Goal: Communication & Community: Answer question/provide support

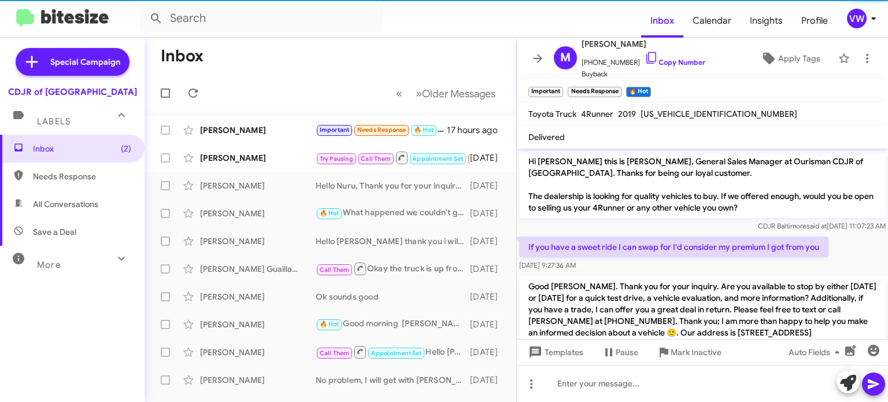
scroll to position [359, 0]
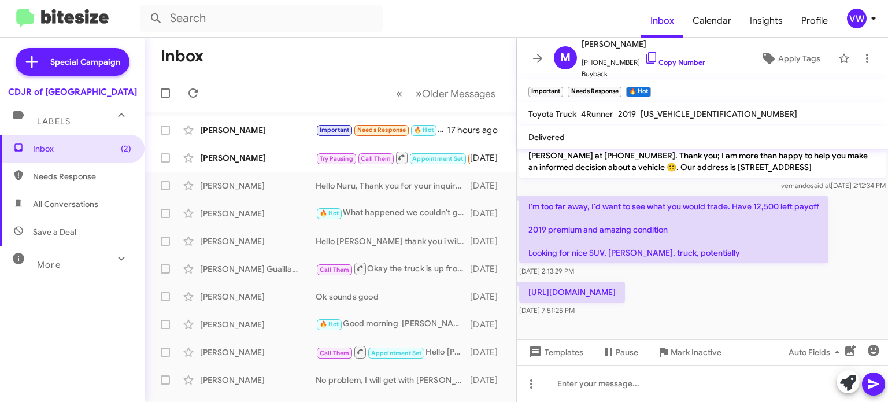
click at [601, 151] on p "Hello [PERSON_NAME]. Thank you for your inquiry. Are you available to stop by e…" at bounding box center [702, 143] width 366 height 67
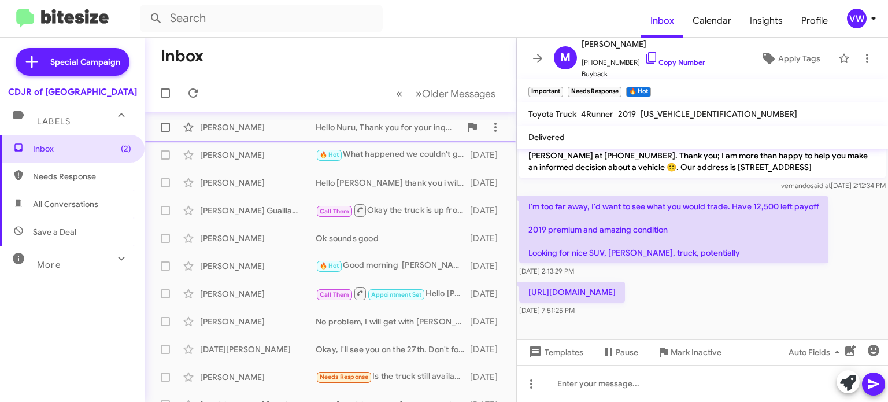
scroll to position [0, 0]
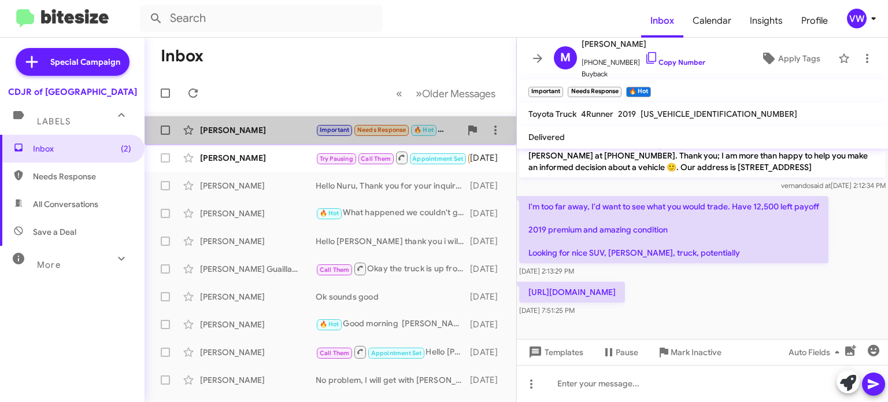
click at [214, 131] on div "[PERSON_NAME]" at bounding box center [258, 130] width 116 height 12
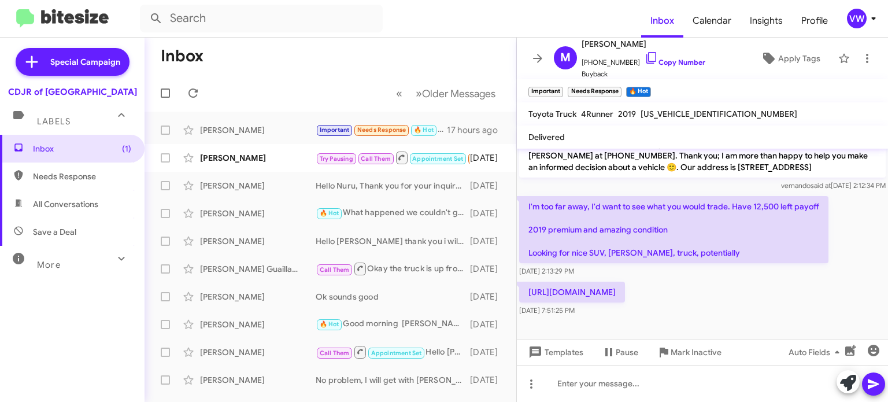
scroll to position [382, 0]
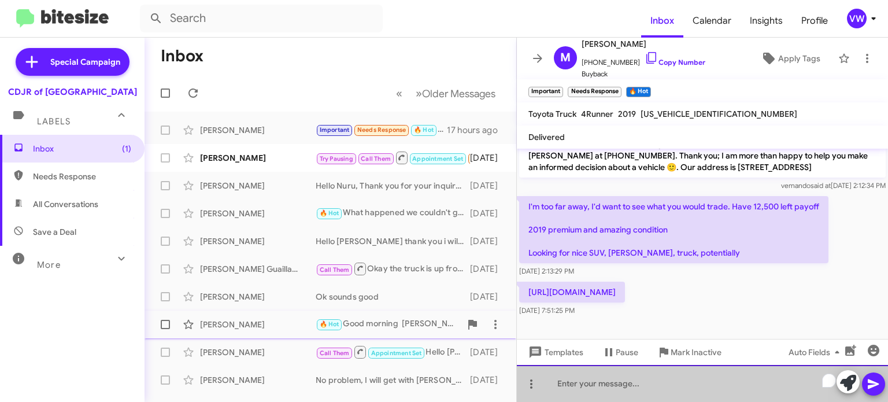
drag, startPoint x: 565, startPoint y: 394, endPoint x: 249, endPoint y: 325, distance: 322.9
click at [249, 325] on div "Inbox « Previous » Next Older Messages [PERSON_NAME] Over Important Needs Respo…" at bounding box center [516, 220] width 743 height 364
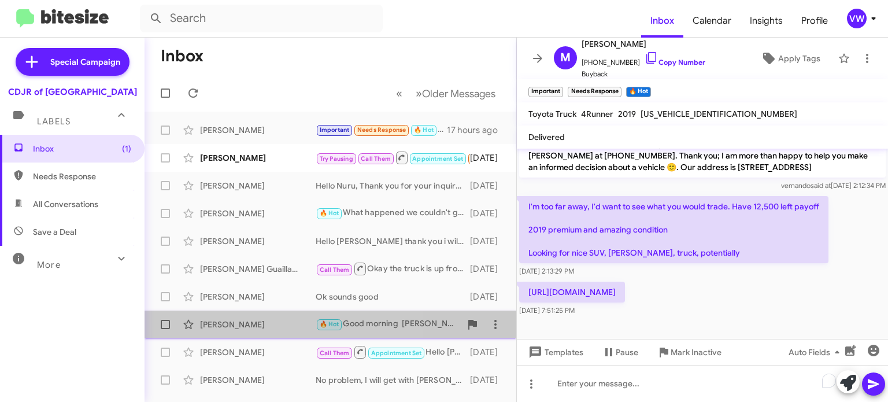
click at [249, 327] on div "[PERSON_NAME]" at bounding box center [258, 324] width 116 height 12
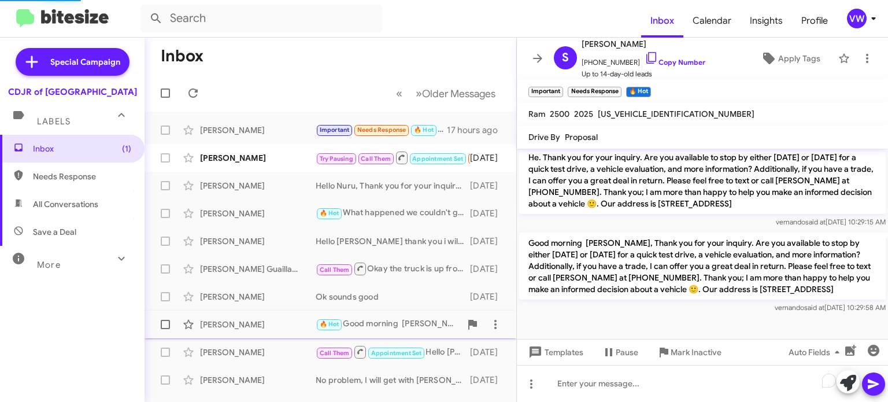
scroll to position [309, 0]
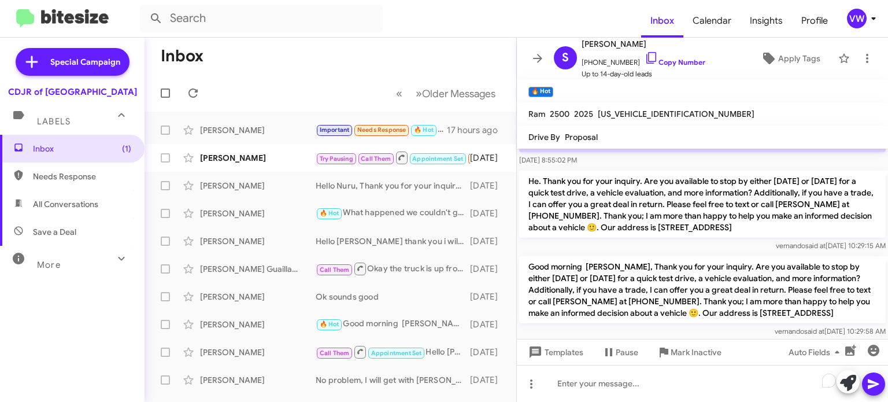
drag, startPoint x: 530, startPoint y: 242, endPoint x: 835, endPoint y: 277, distance: 306.6
click at [844, 290] on p "Good morning [PERSON_NAME], Thank you for your inquiry. Are you available to st…" at bounding box center [702, 289] width 366 height 67
copy p "Good morning [PERSON_NAME], Thank you for your inquiry. Are you available to st…"
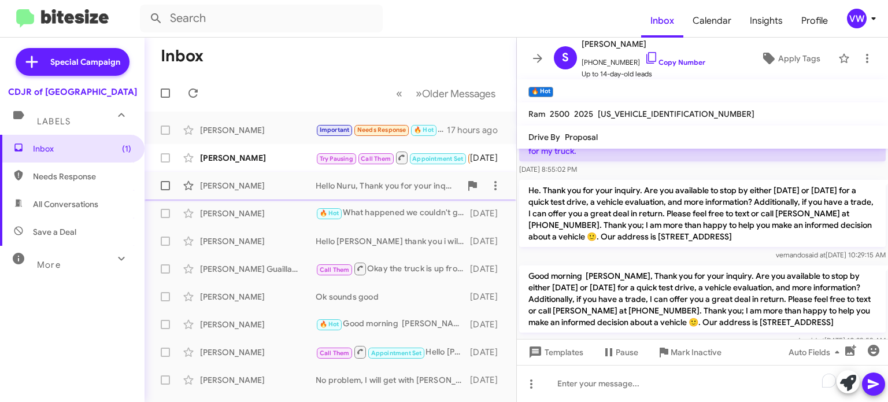
scroll to position [297, 0]
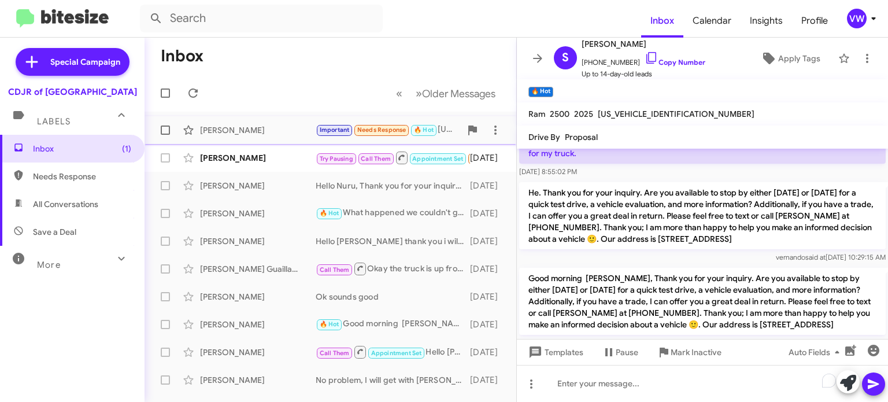
click at [369, 132] on span "Needs Response" at bounding box center [381, 130] width 49 height 8
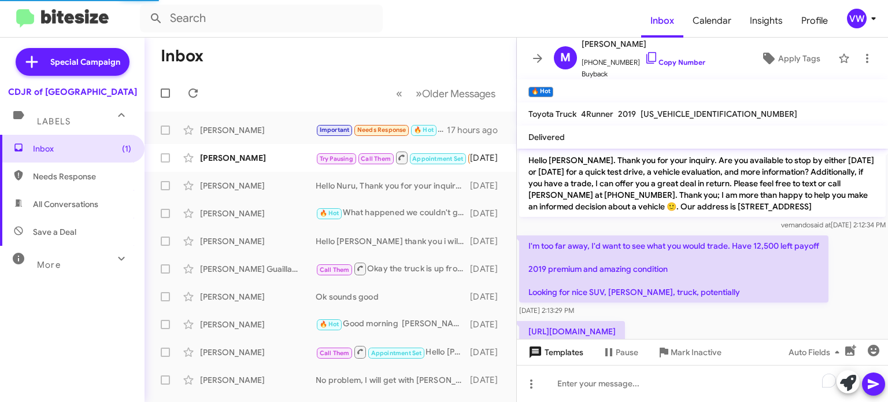
scroll to position [382, 0]
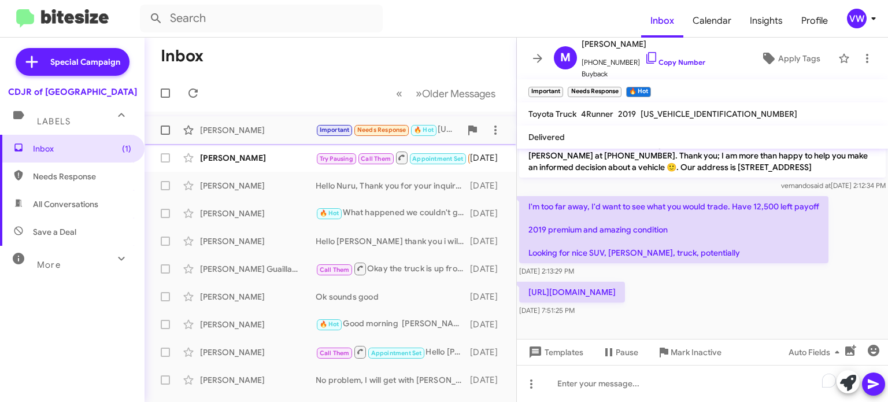
click at [222, 135] on div "[PERSON_NAME]" at bounding box center [258, 130] width 116 height 12
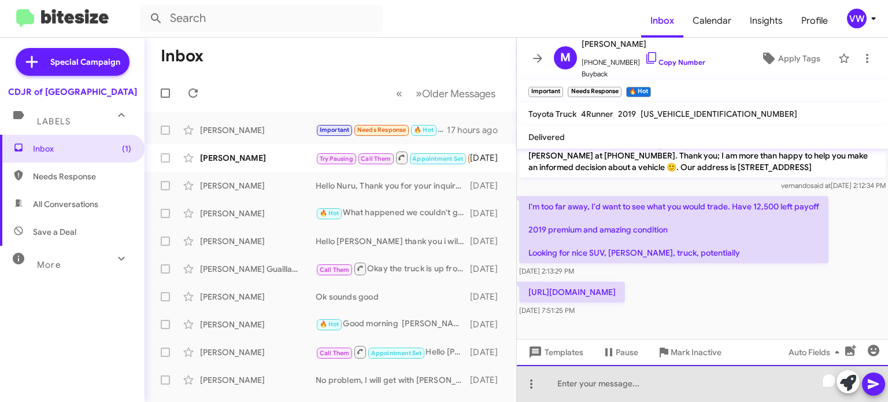
paste div "To enrich screen reader interactions, please activate Accessibility in Grammarl…"
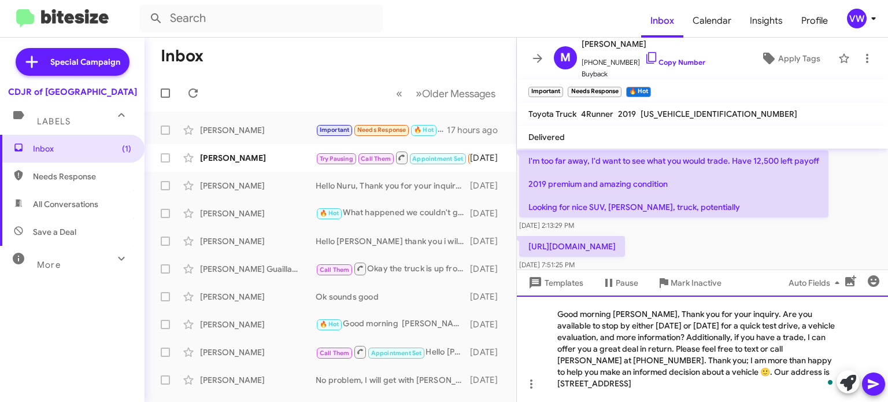
click at [635, 312] on div "Good morning [PERSON_NAME], Thank you for your inquiry. Are you available to st…" at bounding box center [702, 348] width 371 height 106
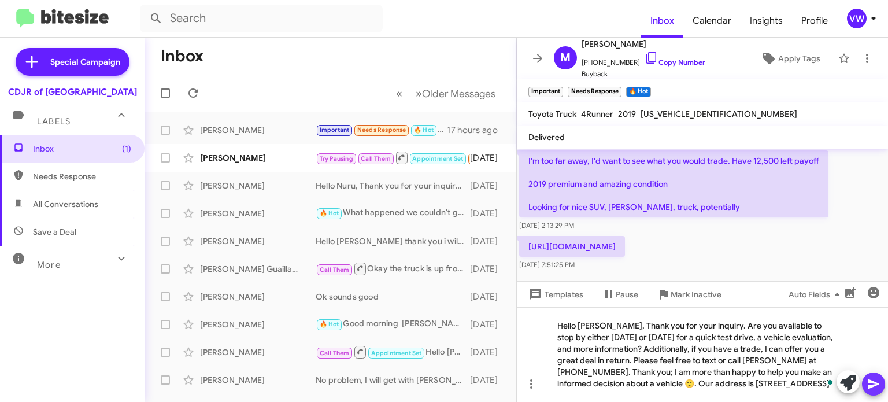
click at [873, 390] on icon at bounding box center [873, 384] width 14 height 14
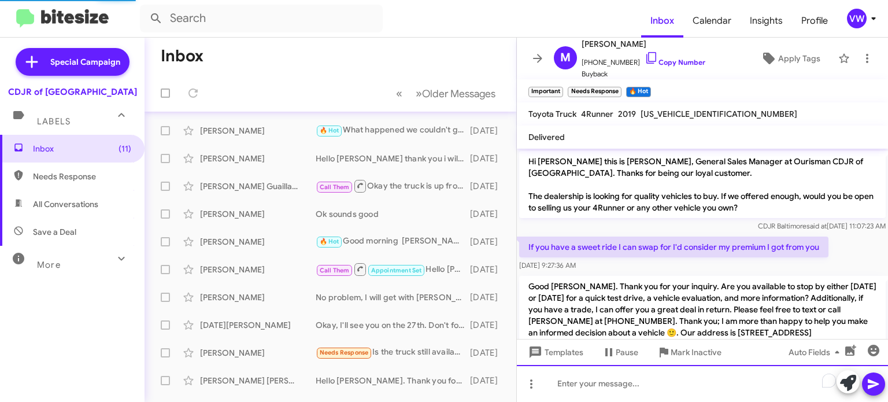
scroll to position [513, 0]
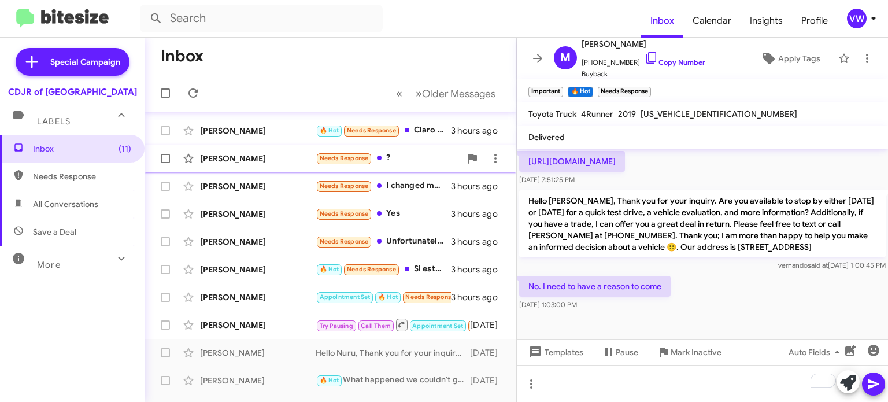
drag, startPoint x: 409, startPoint y: 151, endPoint x: 408, endPoint y: 146, distance: 5.9
click at [409, 149] on div "[PERSON_NAME] Needs Response ? 3 hours ago" at bounding box center [330, 158] width 353 height 23
click at [379, 129] on span "Needs Response" at bounding box center [371, 131] width 49 height 8
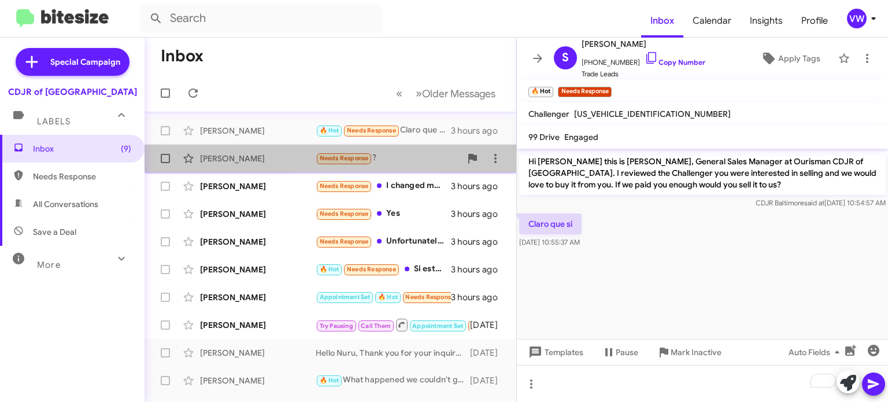
click at [347, 156] on span "Needs Response" at bounding box center [344, 158] width 49 height 8
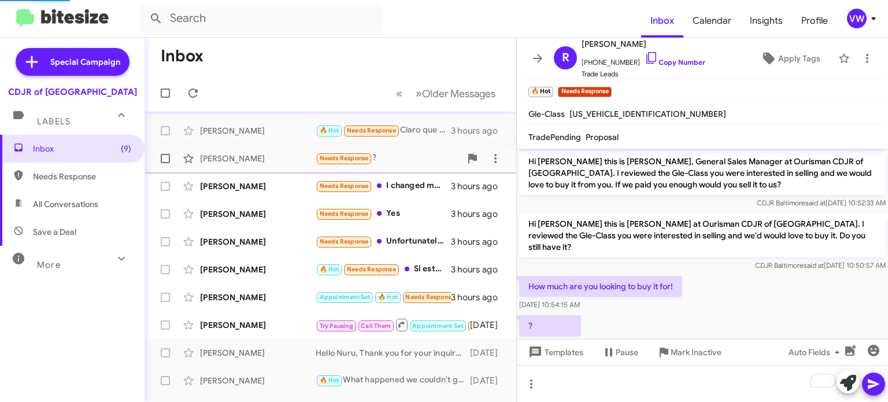
scroll to position [13, 0]
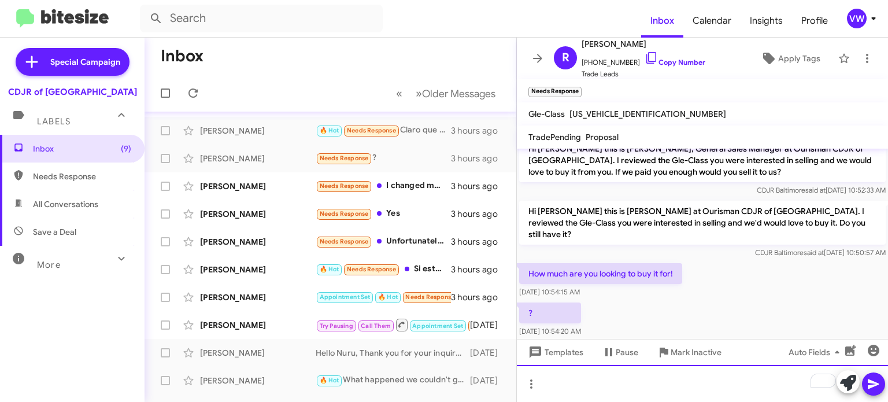
click at [616, 377] on div "To enrich screen reader interactions, please activate Accessibility in Grammarl…" at bounding box center [702, 383] width 371 height 37
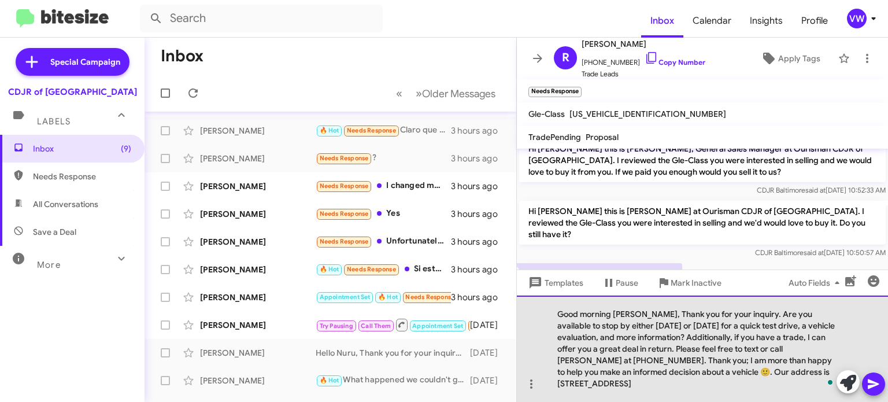
click at [641, 312] on div "Good morning [PERSON_NAME], Thank you for your inquiry. Are you available to st…" at bounding box center [702, 348] width 371 height 106
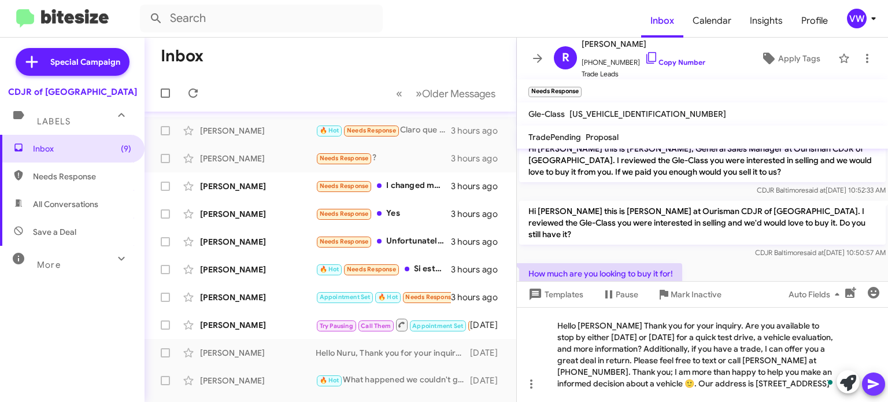
click at [873, 381] on icon at bounding box center [873, 384] width 11 height 10
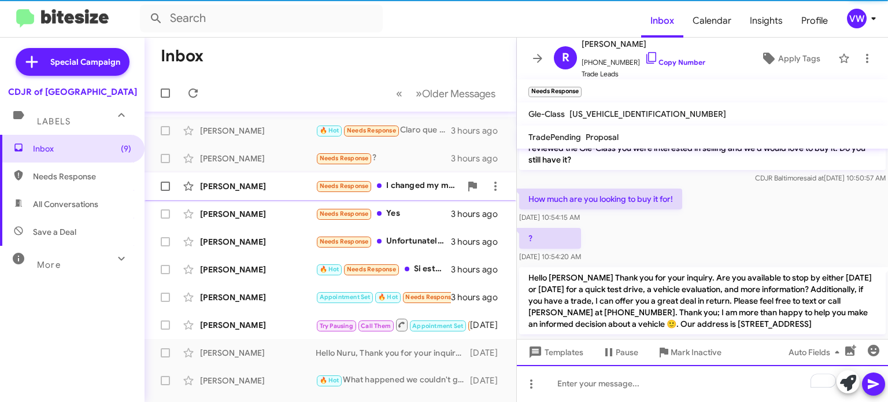
scroll to position [101, 0]
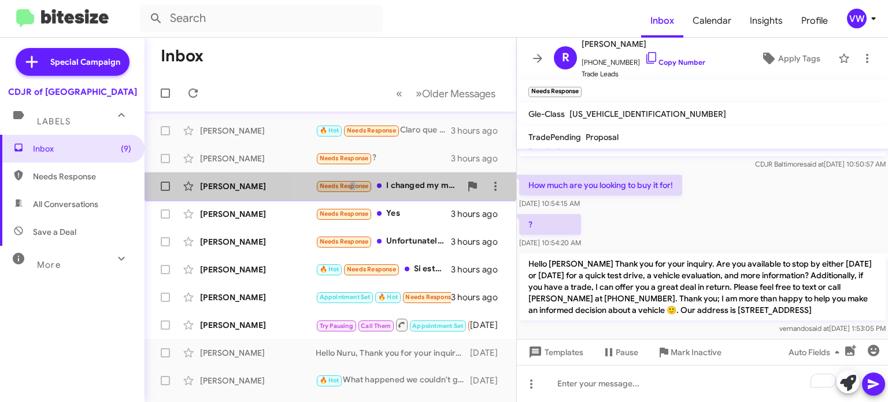
click at [347, 188] on span "Needs Response" at bounding box center [344, 186] width 49 height 8
click at [356, 182] on span "Needs Response" at bounding box center [344, 186] width 49 height 8
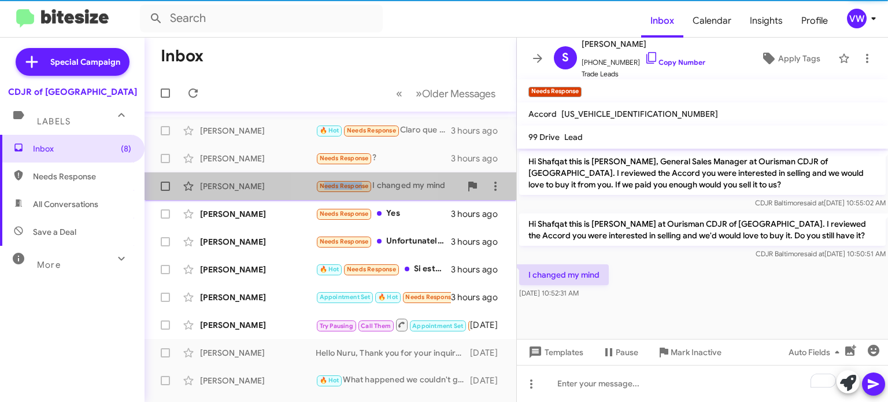
click at [357, 183] on span "Needs Response" at bounding box center [344, 185] width 57 height 13
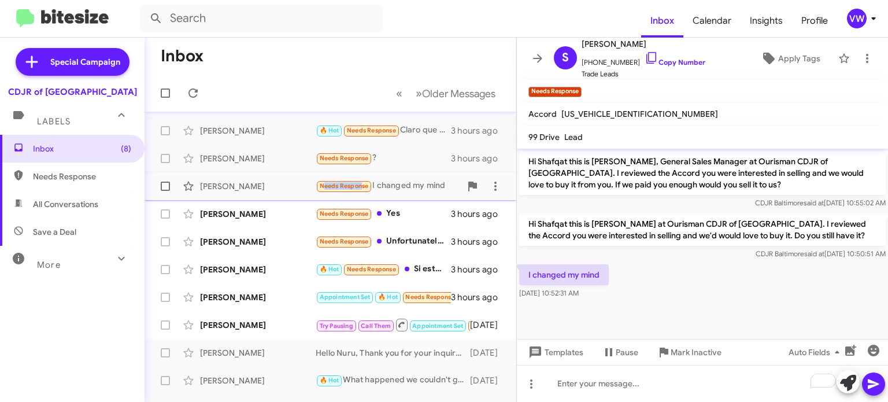
click at [355, 186] on span "Needs Response" at bounding box center [344, 186] width 49 height 8
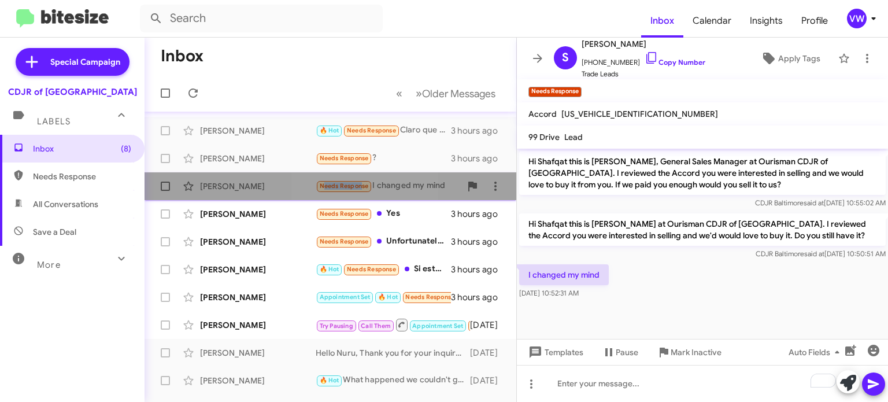
click at [350, 187] on span "Needs Response" at bounding box center [344, 186] width 49 height 8
click at [227, 189] on div "[PERSON_NAME]" at bounding box center [258, 186] width 116 height 12
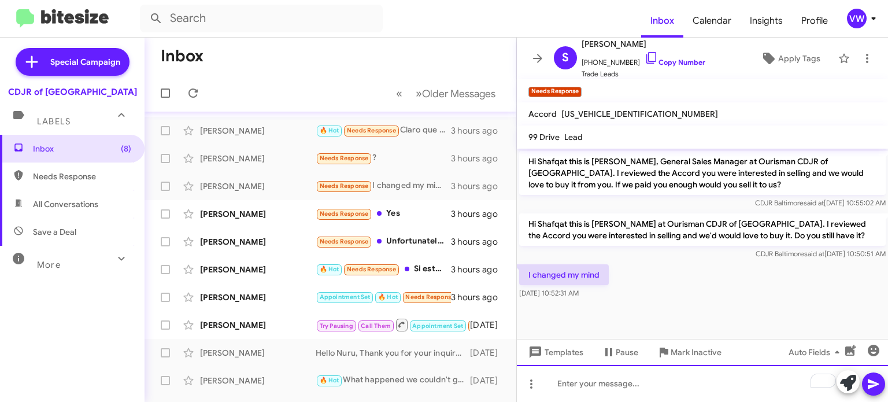
click at [583, 377] on div "To enrich screen reader interactions, please activate Accessibility in Grammarl…" at bounding box center [702, 383] width 371 height 37
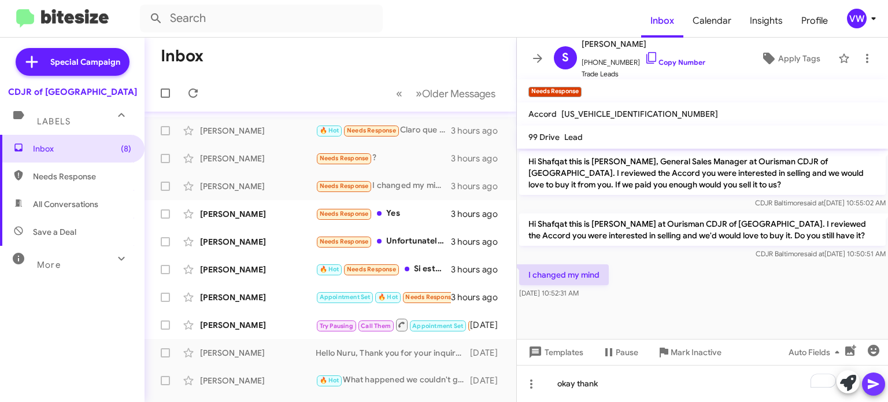
click at [872, 392] on span at bounding box center [873, 383] width 14 height 23
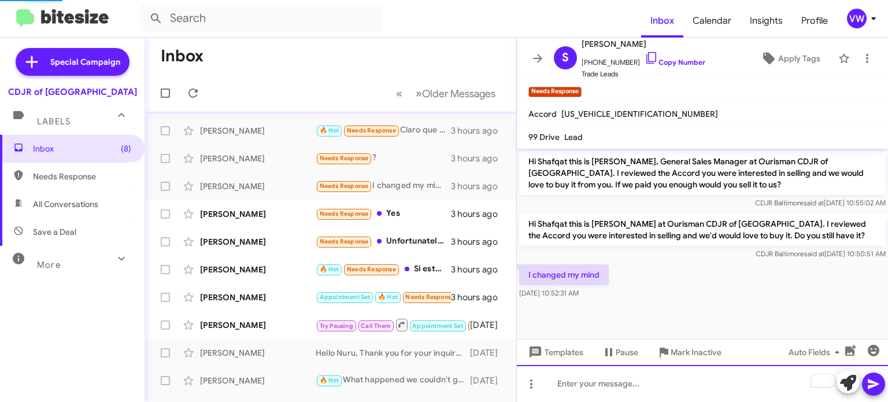
scroll to position [13, 0]
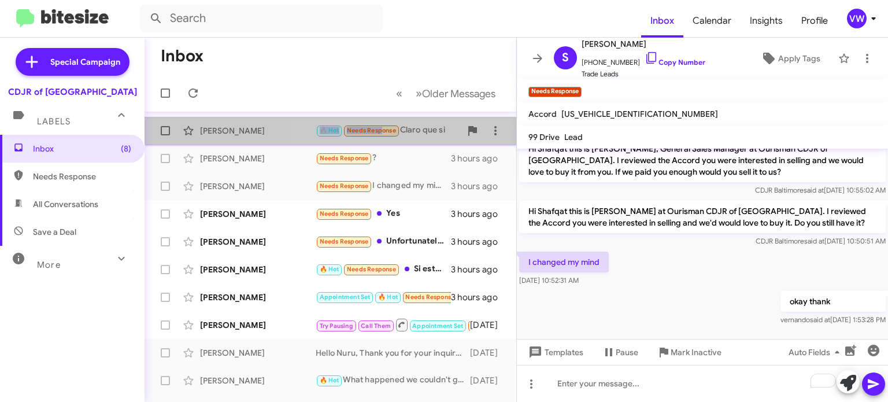
click at [380, 123] on div "[PERSON_NAME] Toro 🔥 Hot Needs Response Claro que si 3 hours ago" at bounding box center [330, 130] width 353 height 23
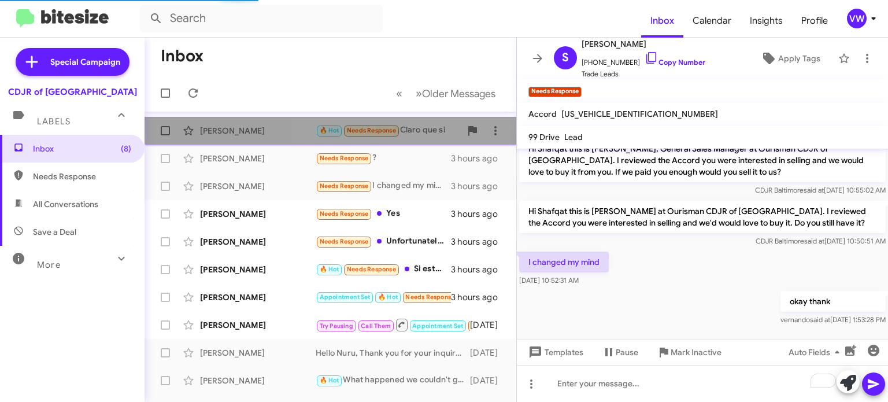
click at [383, 127] on span "Needs Response" at bounding box center [371, 131] width 49 height 8
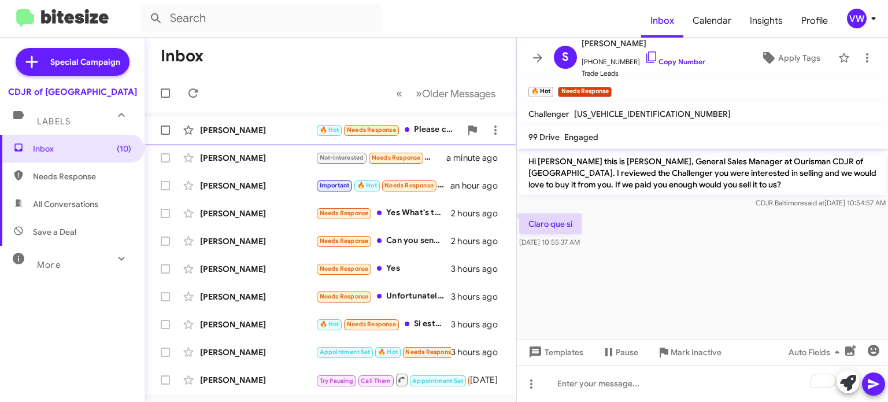
click at [364, 127] on span "Needs Response" at bounding box center [371, 130] width 49 height 8
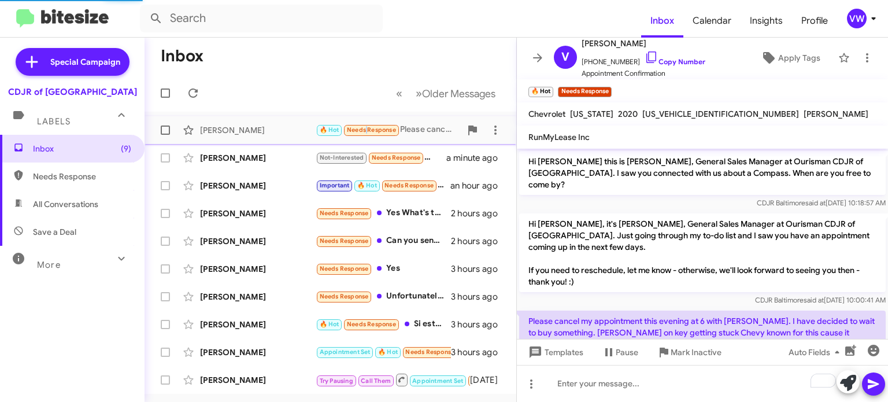
scroll to position [51, 0]
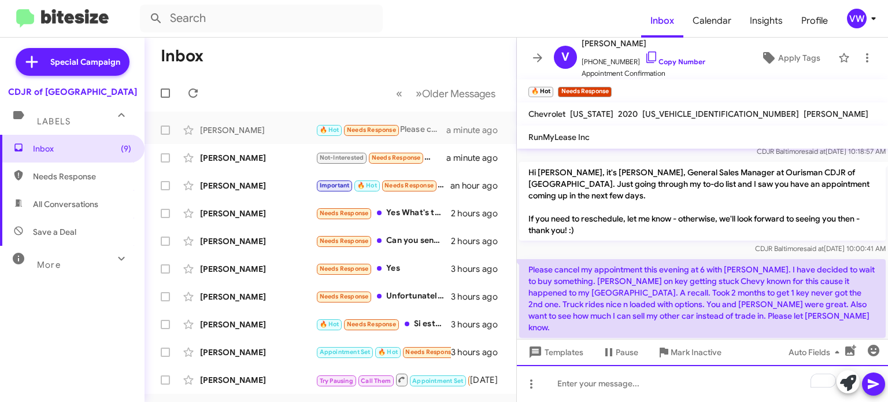
click at [639, 383] on div "To enrich screen reader interactions, please activate Accessibility in Grammarl…" at bounding box center [702, 383] width 371 height 37
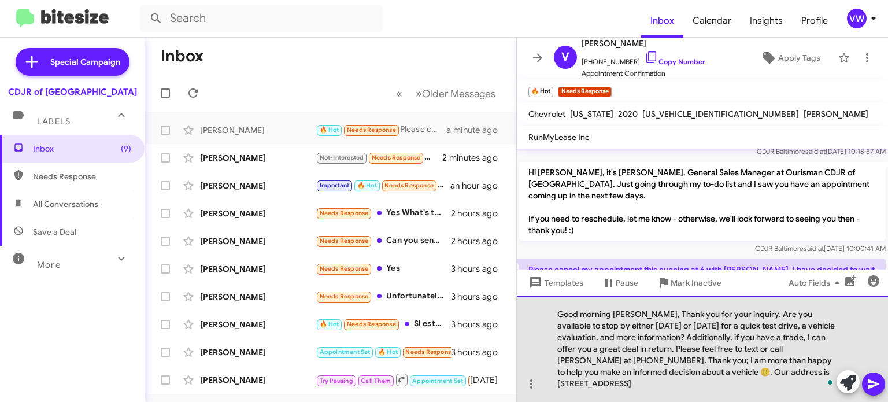
click at [632, 312] on div "Good morning [PERSON_NAME], Thank you for your inquiry. Are you available to st…" at bounding box center [702, 348] width 371 height 106
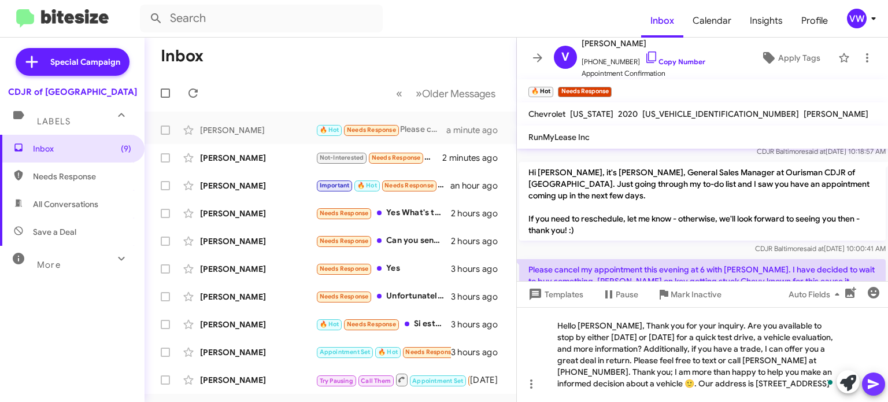
click at [875, 381] on icon at bounding box center [873, 384] width 14 height 14
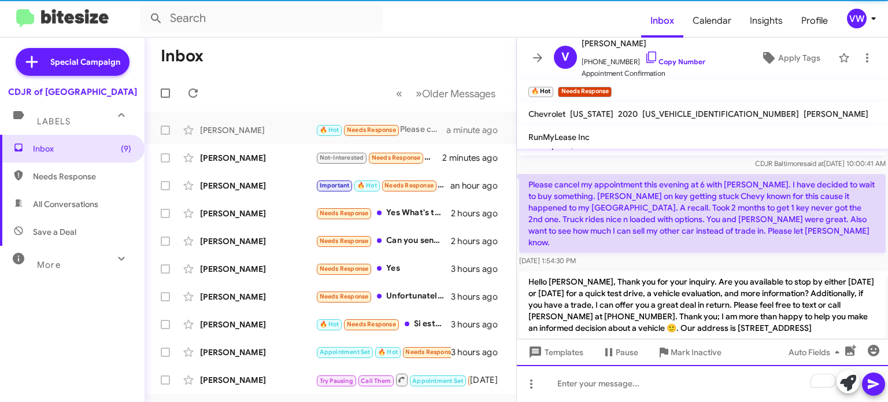
scroll to position [140, 0]
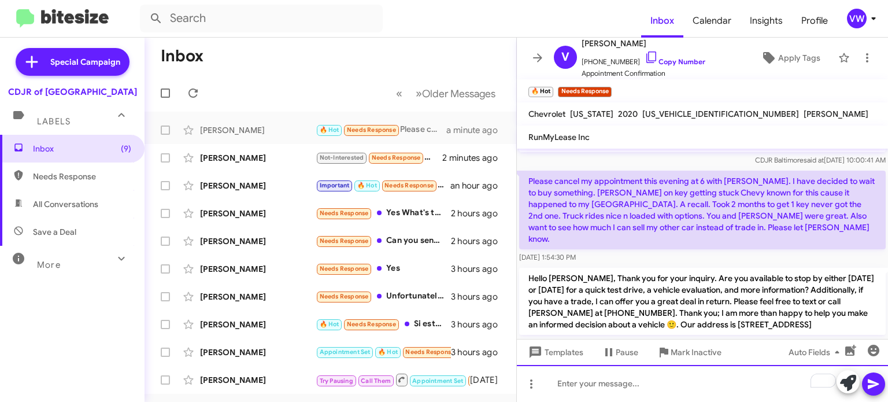
click at [605, 387] on div "To enrich screen reader interactions, please activate Accessibility in Grammarl…" at bounding box center [702, 383] width 371 height 37
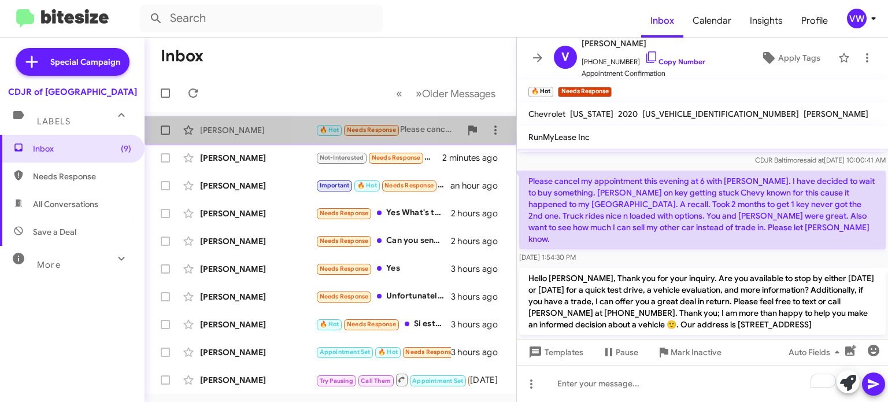
click at [368, 123] on span "🔥 Hot Needs Response" at bounding box center [358, 129] width 84 height 13
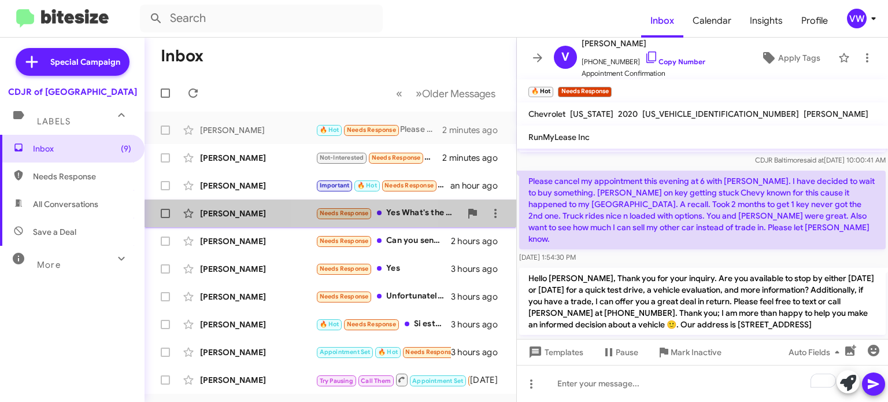
click at [341, 214] on span "Needs Response" at bounding box center [344, 213] width 49 height 8
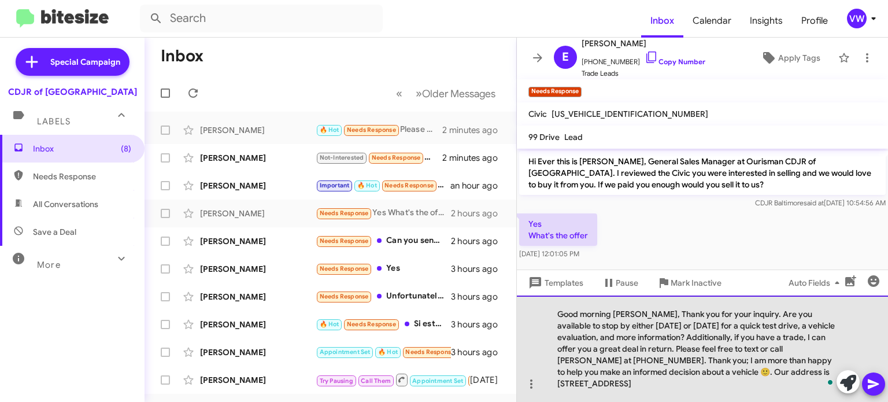
click at [633, 312] on div "Good morning [PERSON_NAME], Thank you for your inquiry. Are you available to st…" at bounding box center [702, 348] width 371 height 106
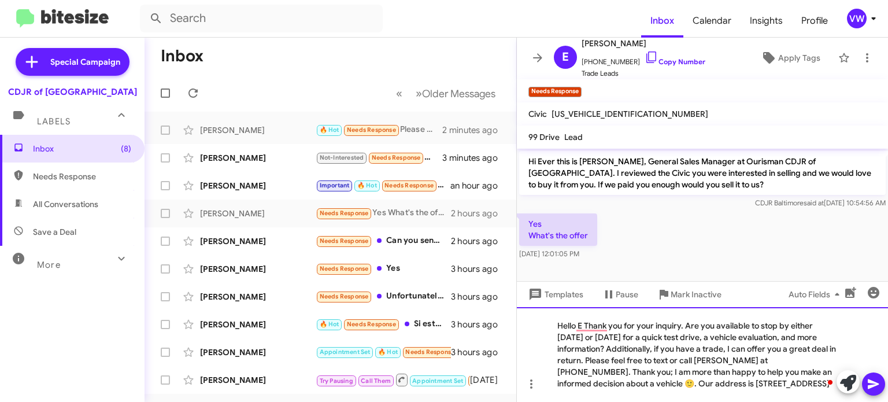
click at [591, 345] on div "Hello E Thank you for your inquiry. Are you available to stop by either [DATE] …" at bounding box center [702, 354] width 371 height 95
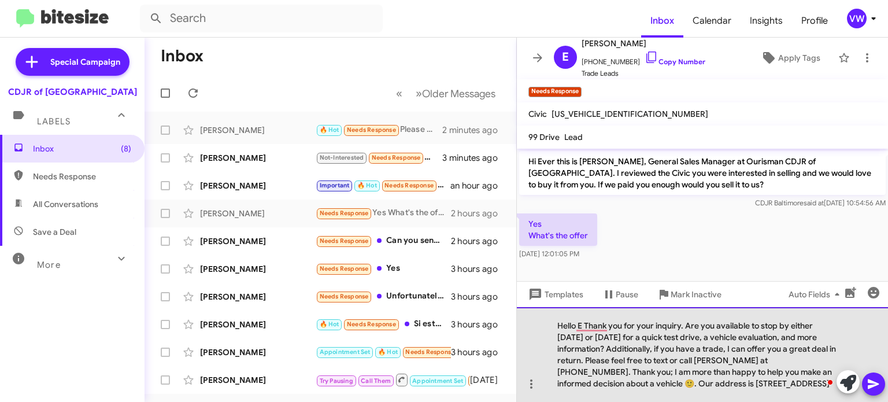
click at [591, 345] on div "Hello E Thank you for your inquiry. Are you available to stop by either [DATE] …" at bounding box center [702, 354] width 371 height 95
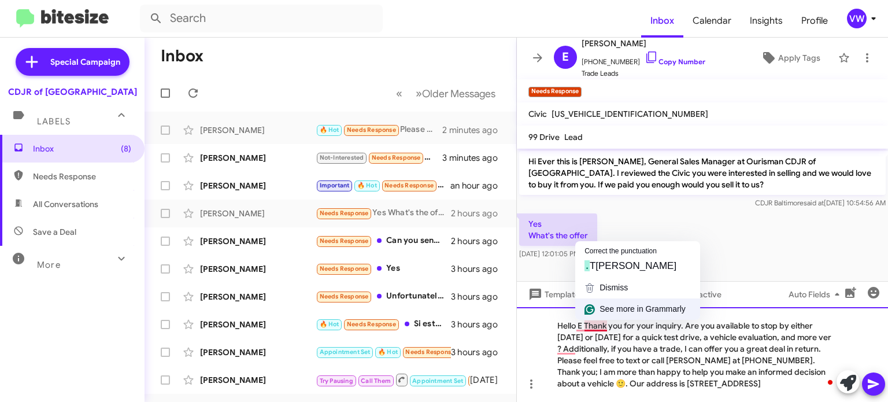
click at [606, 318] on div "See more in Grammarly" at bounding box center [637, 308] width 125 height 21
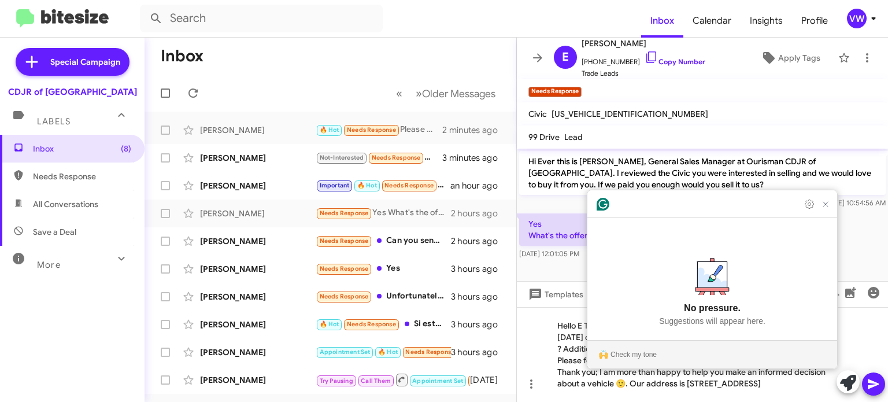
click at [612, 325] on article "No pressure. Suggestions will appear here." at bounding box center [712, 292] width 250 height 95
click at [697, 280] on g at bounding box center [712, 279] width 34 height 42
drag, startPoint x: 834, startPoint y: 228, endPoint x: 827, endPoint y: 221, distance: 9.0
click at [827, 221] on div "Grammarly Assistant No pressure. Suggestions will appear here. Check my tone" at bounding box center [712, 279] width 250 height 178
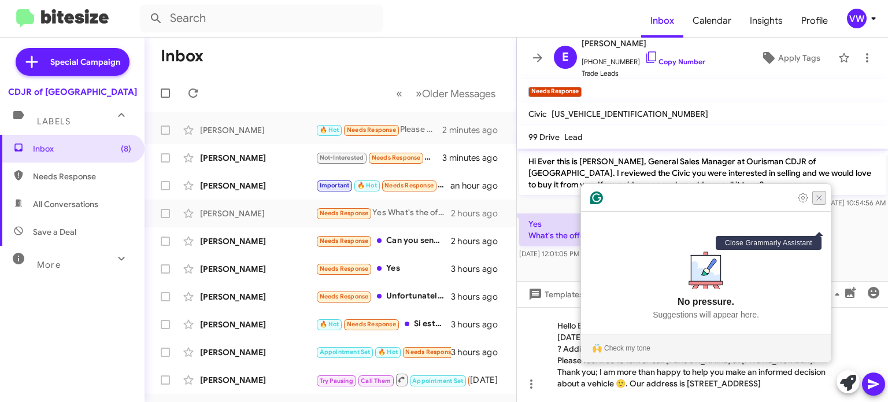
drag, startPoint x: 821, startPoint y: 224, endPoint x: 817, endPoint y: 218, distance: 6.6
click at [821, 202] on icon "Close Grammarly Assistant" at bounding box center [818, 197] width 9 height 9
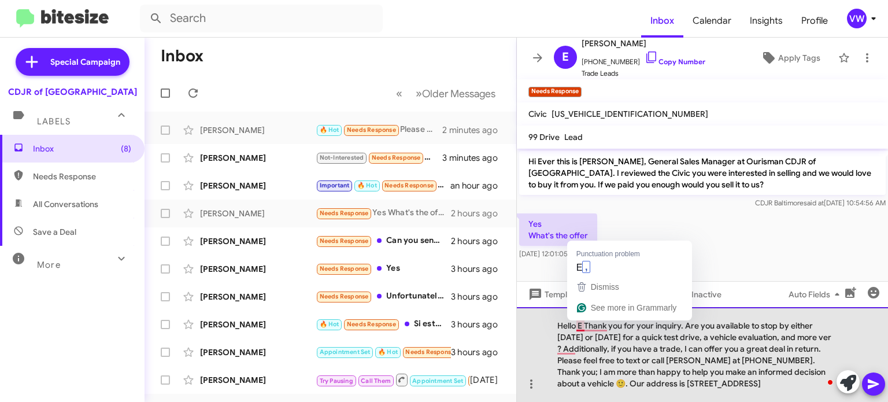
click at [584, 324] on div "Hello E Thank you for your inquiry. Are you available to stop by either [DATE] …" at bounding box center [702, 354] width 371 height 95
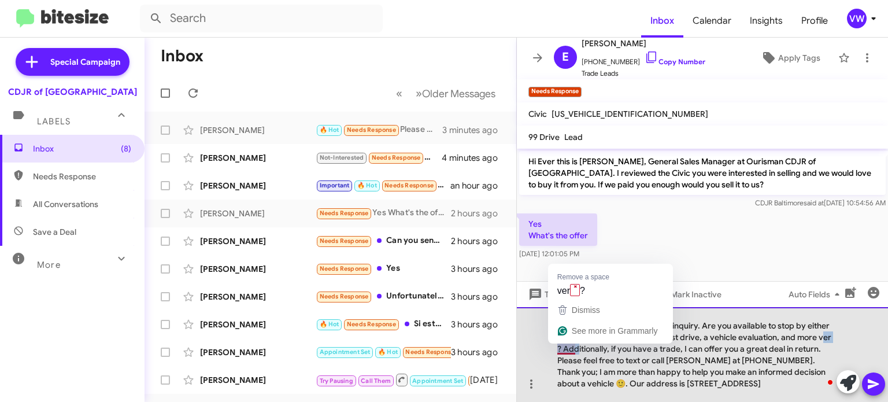
drag, startPoint x: 558, startPoint y: 349, endPoint x: 586, endPoint y: 351, distance: 27.8
click at [588, 353] on div "Hello, Ever. Thank you for your inquiry. Are you available to stop by either [D…" at bounding box center [702, 354] width 371 height 95
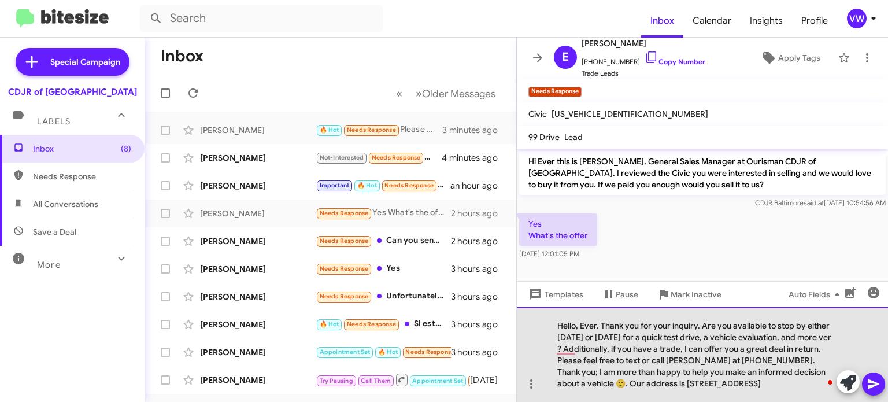
click at [523, 324] on div "Hello, Ever. Thank you for your inquiry. Are you available to stop by either [D…" at bounding box center [702, 354] width 371 height 95
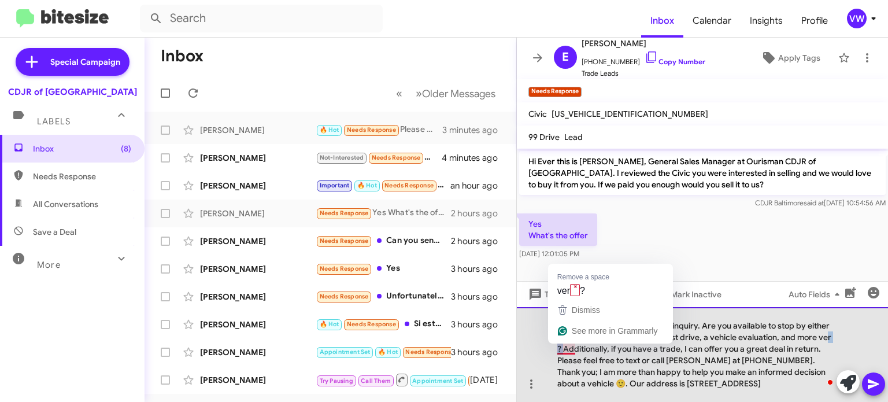
drag, startPoint x: 566, startPoint y: 353, endPoint x: 575, endPoint y: 353, distance: 8.7
click at [575, 353] on div "Hello, Ever. Thank you for your inquiry. Are you available to stop by either [D…" at bounding box center [702, 354] width 371 height 95
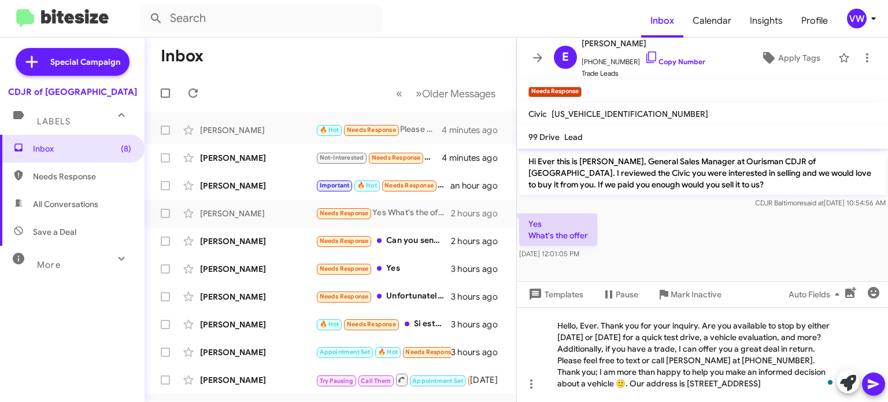
click at [876, 388] on icon at bounding box center [873, 384] width 14 height 14
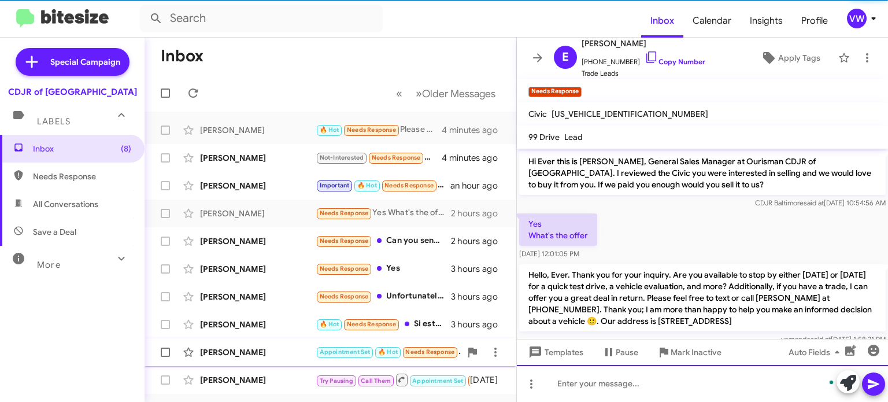
scroll to position [17, 0]
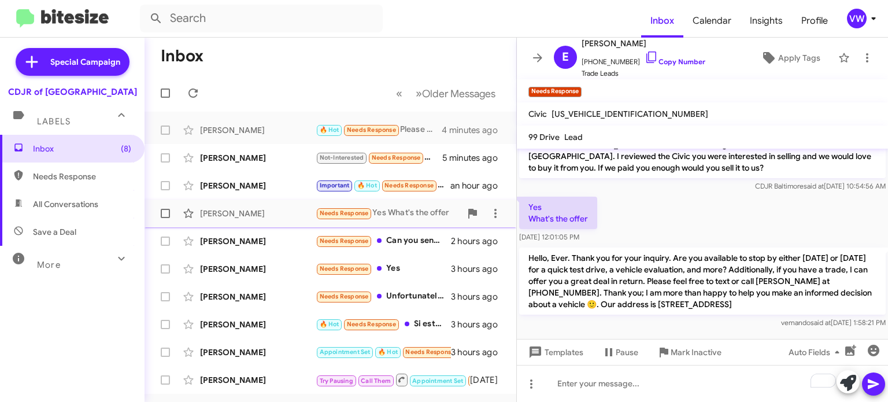
click at [336, 217] on small "Needs Response" at bounding box center [344, 213] width 54 height 11
click at [337, 241] on span "Needs Response" at bounding box center [344, 241] width 49 height 8
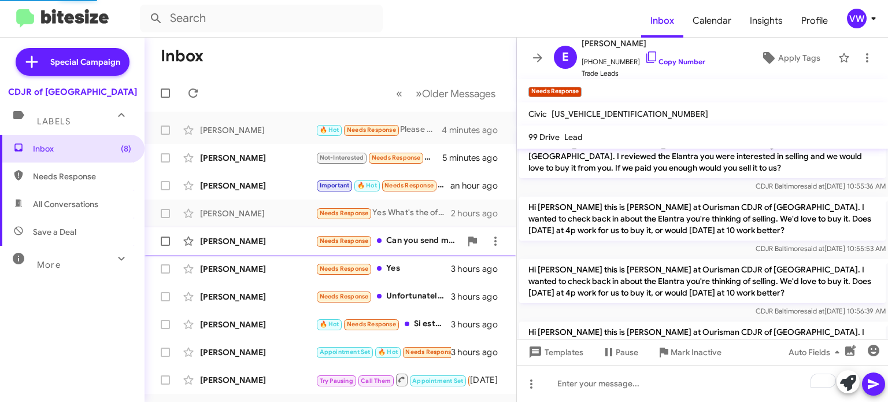
scroll to position [566, 0]
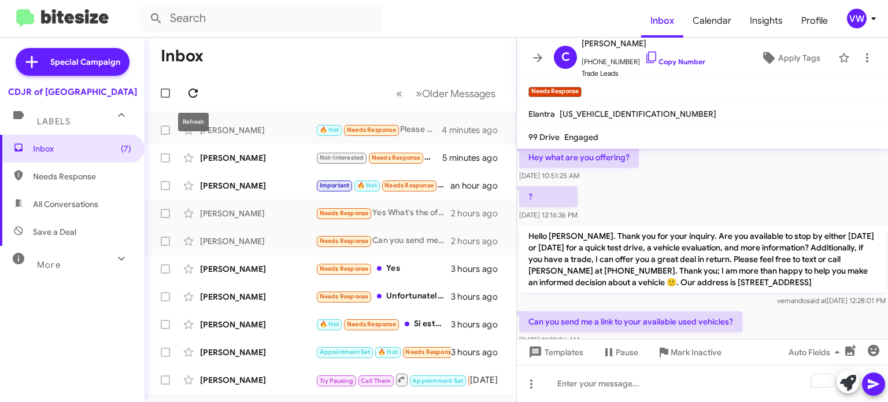
click at [193, 98] on icon at bounding box center [193, 93] width 14 height 14
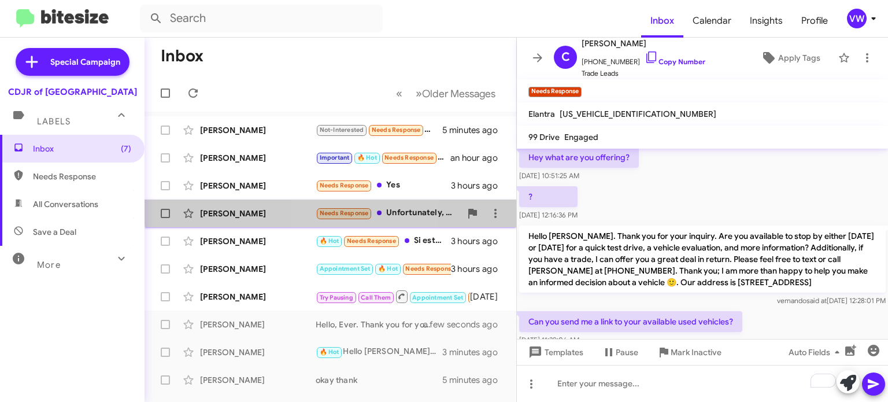
click at [349, 210] on span "Needs Response" at bounding box center [344, 213] width 49 height 8
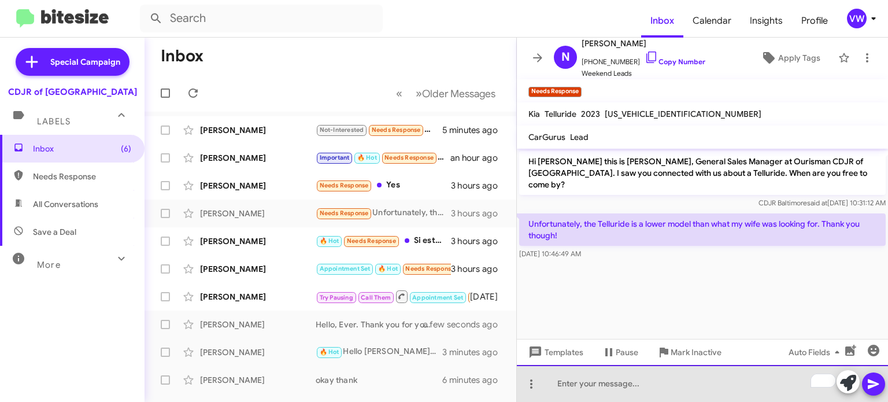
drag, startPoint x: 595, startPoint y: 388, endPoint x: 603, endPoint y: 389, distance: 8.2
click at [607, 391] on div "To enrich screen reader interactions, please activate Accessibility in Grammarl…" at bounding box center [702, 383] width 371 height 37
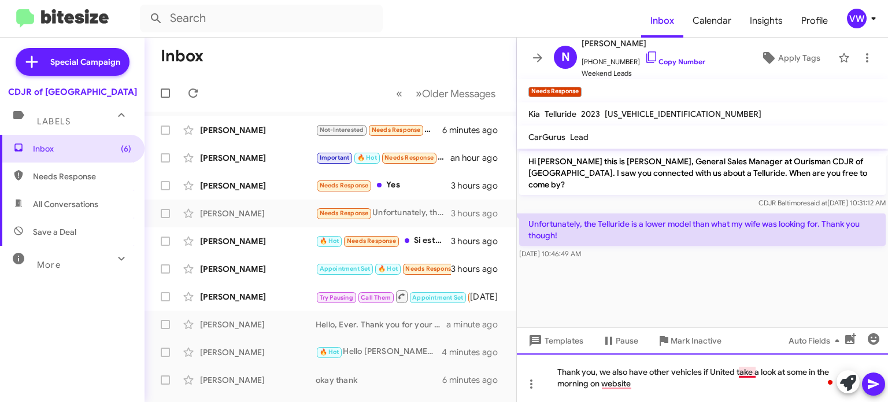
click at [740, 369] on div "Thank you, we also have other vehicles if United take a look at some in the mor…" at bounding box center [702, 377] width 371 height 49
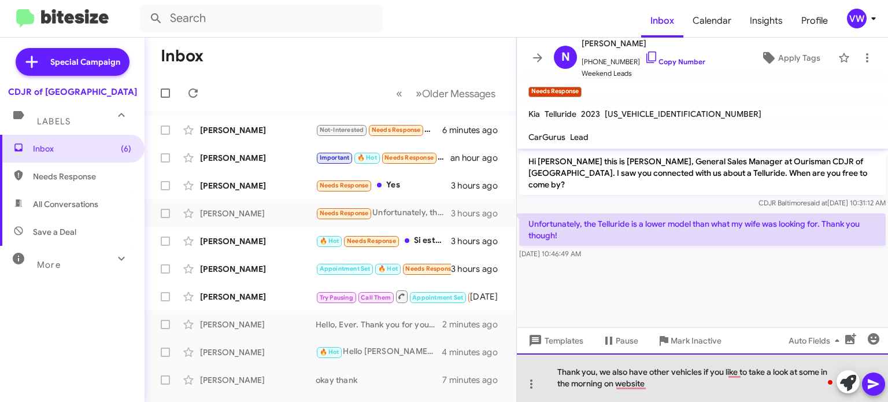
click at [835, 375] on div "Thank you, we also have other vehicles if you like to take a look at some in th…" at bounding box center [702, 377] width 371 height 49
click at [634, 384] on div "Thank you, we also have other vehicles if you would like to take a look at some…" at bounding box center [702, 377] width 371 height 49
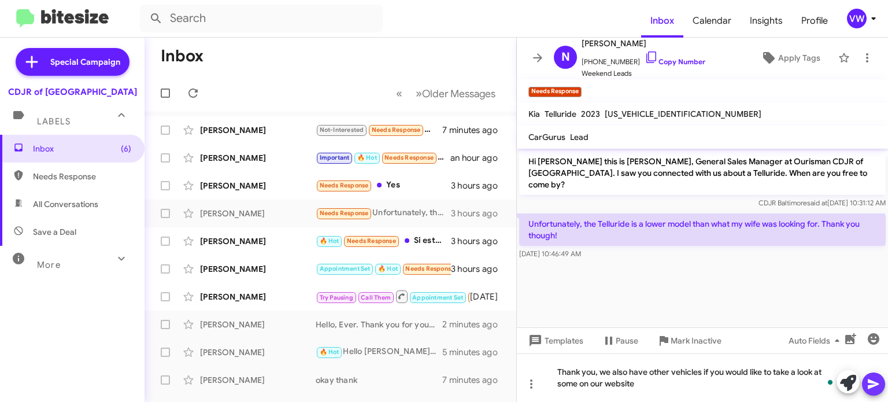
click at [876, 385] on icon at bounding box center [873, 384] width 11 height 10
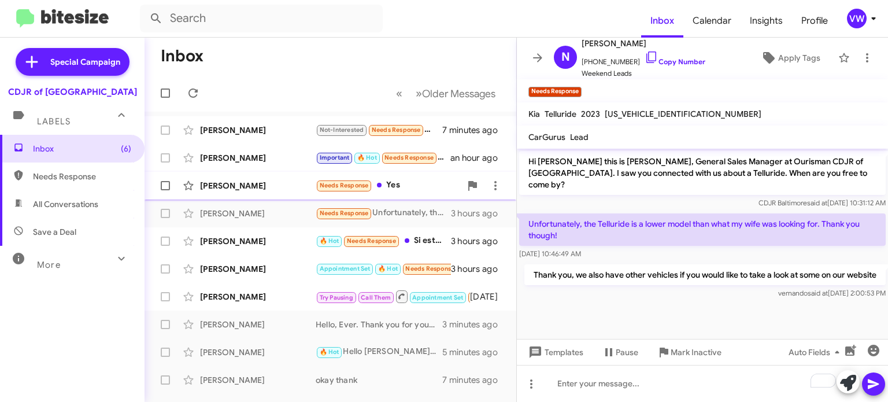
click at [358, 192] on div "[PERSON_NAME] Needs Response Yes 3 hours ago" at bounding box center [330, 185] width 353 height 23
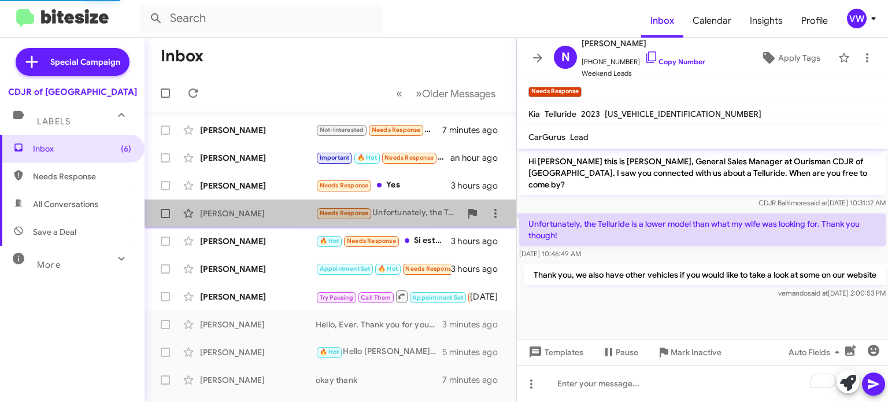
click at [338, 213] on span "Needs Response" at bounding box center [344, 213] width 49 height 8
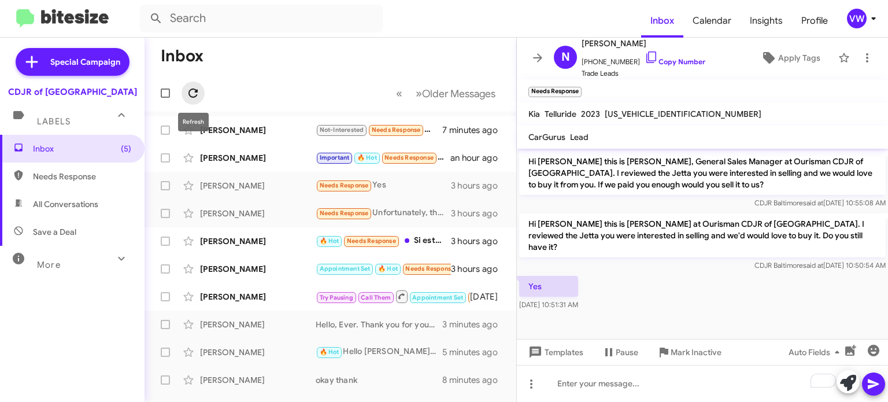
click at [198, 99] on button at bounding box center [192, 93] width 23 height 23
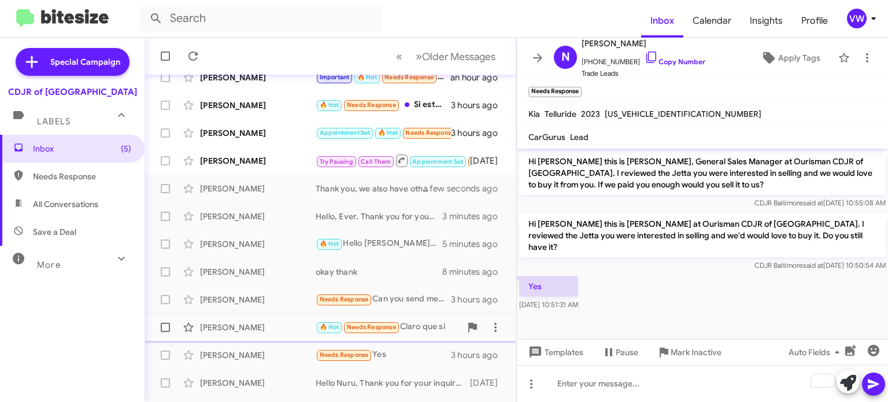
scroll to position [81, 0]
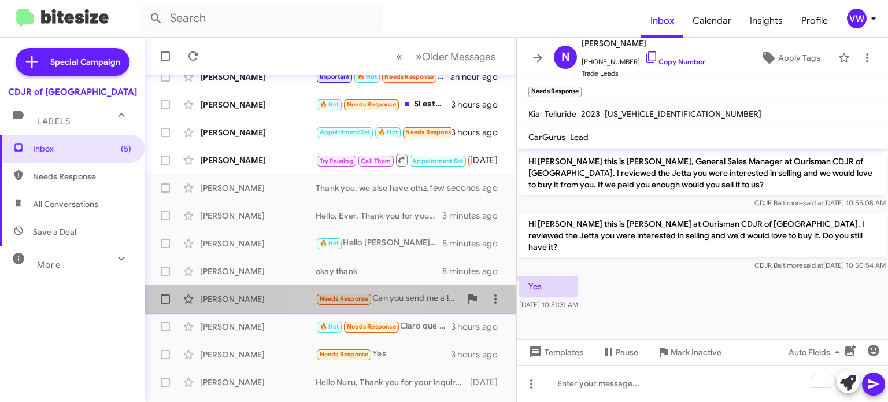
click at [326, 296] on span "Needs Response" at bounding box center [344, 299] width 49 height 8
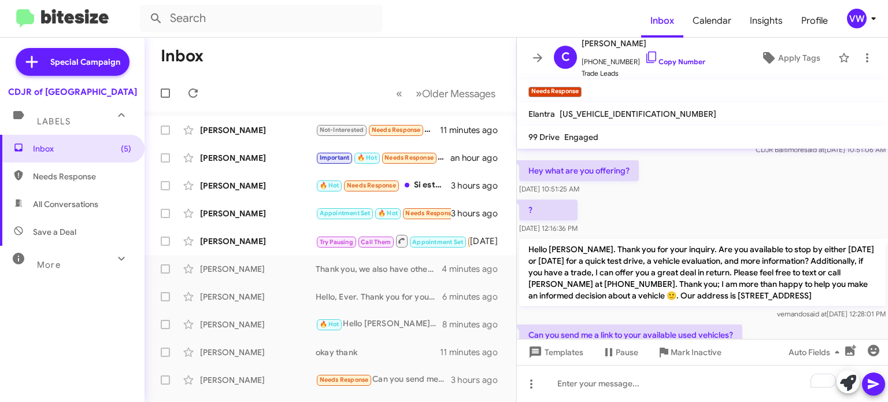
scroll to position [554, 0]
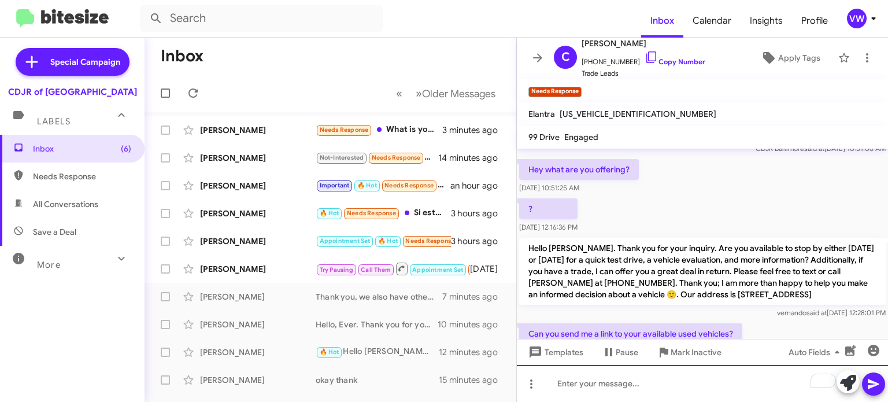
click at [562, 393] on div "To enrich screen reader interactions, please activate Accessibility in Grammarl…" at bounding box center [702, 383] width 371 height 37
click at [577, 381] on div "I text you the link" at bounding box center [702, 383] width 371 height 37
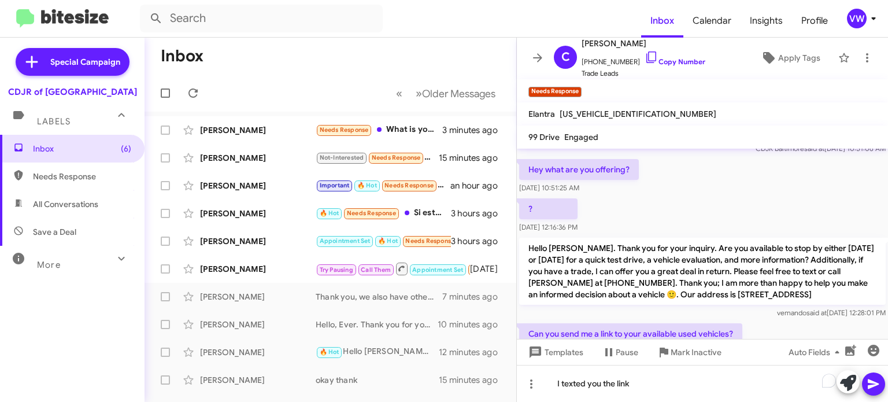
click at [866, 382] on icon at bounding box center [873, 384] width 14 height 14
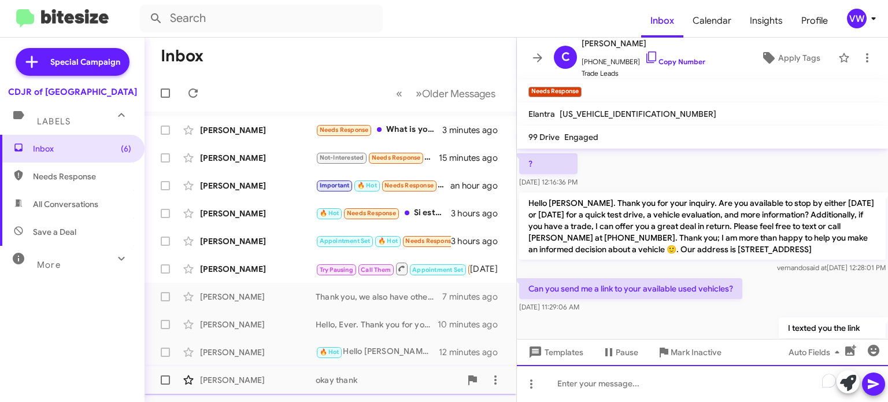
scroll to position [608, 0]
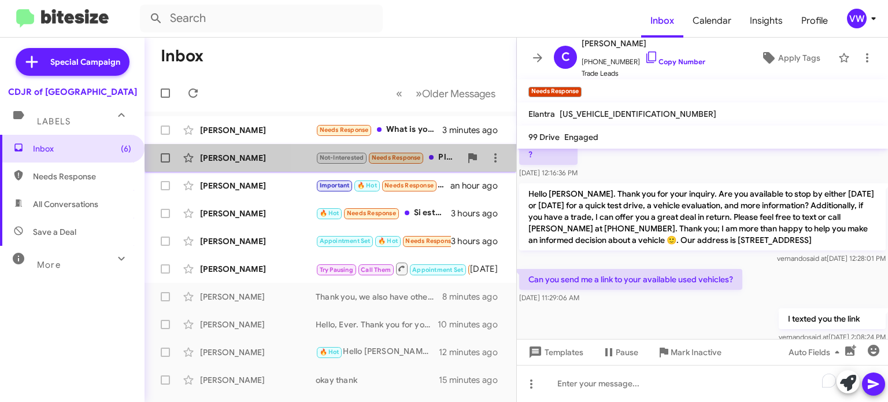
click at [386, 153] on small "Needs Response" at bounding box center [396, 158] width 54 height 11
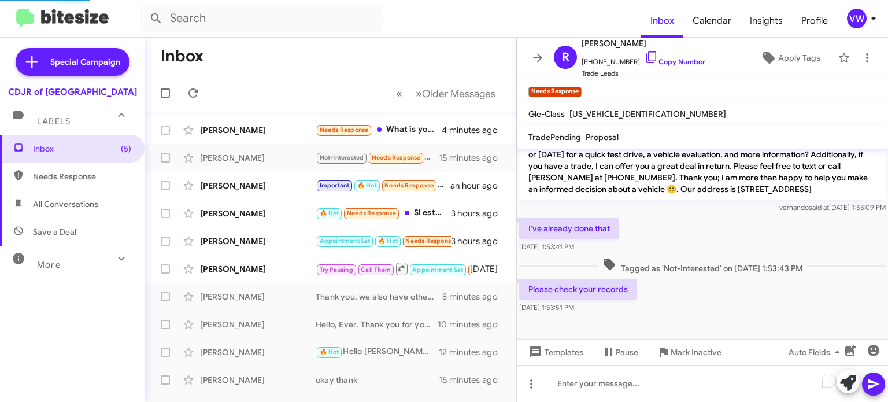
scroll to position [210, 0]
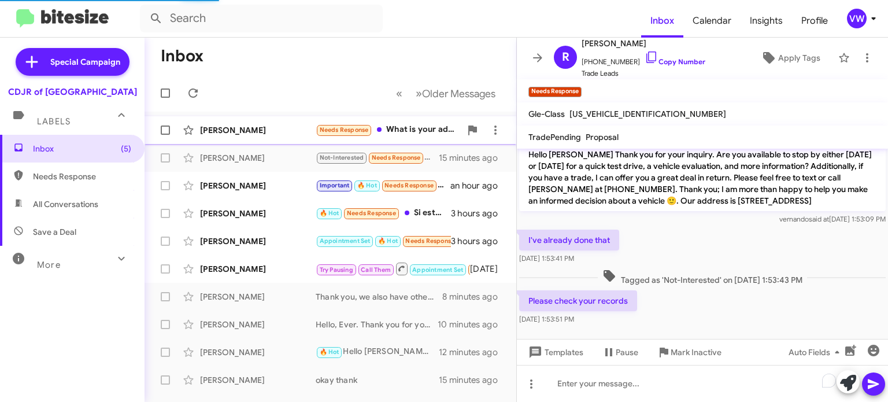
click at [325, 127] on span "Needs Response" at bounding box center [344, 130] width 49 height 8
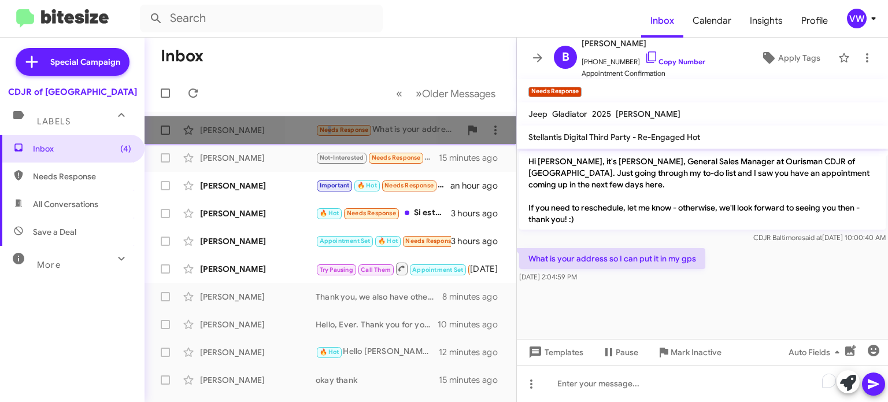
click at [328, 135] on span "Needs Response" at bounding box center [344, 129] width 57 height 13
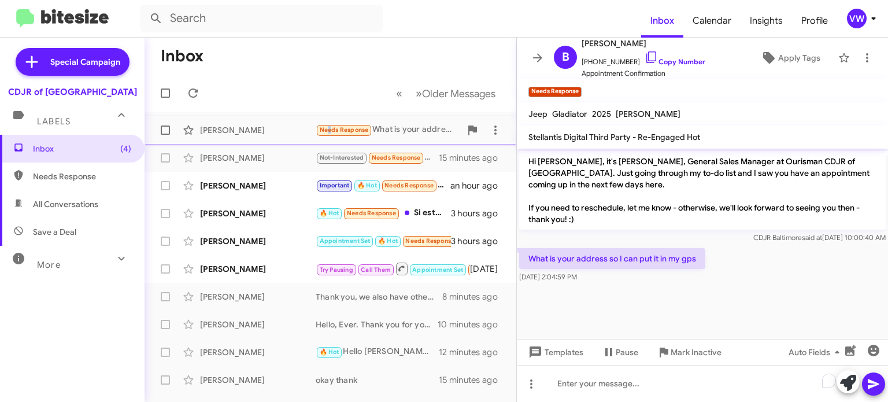
click at [332, 131] on span "Needs Response" at bounding box center [344, 130] width 49 height 8
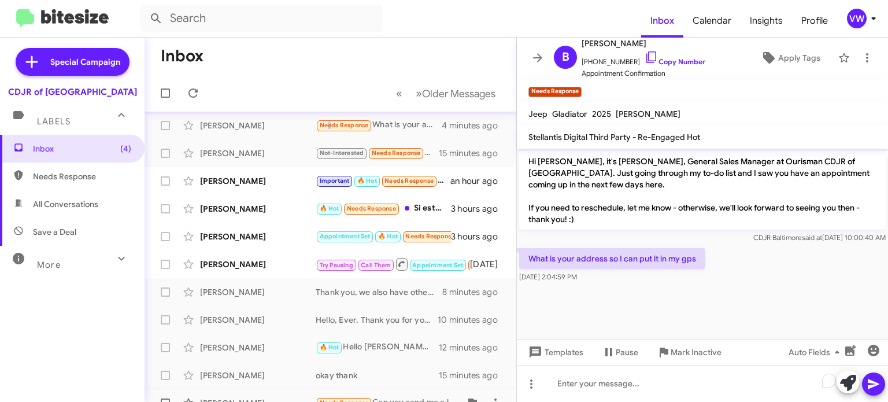
scroll to position [6, 0]
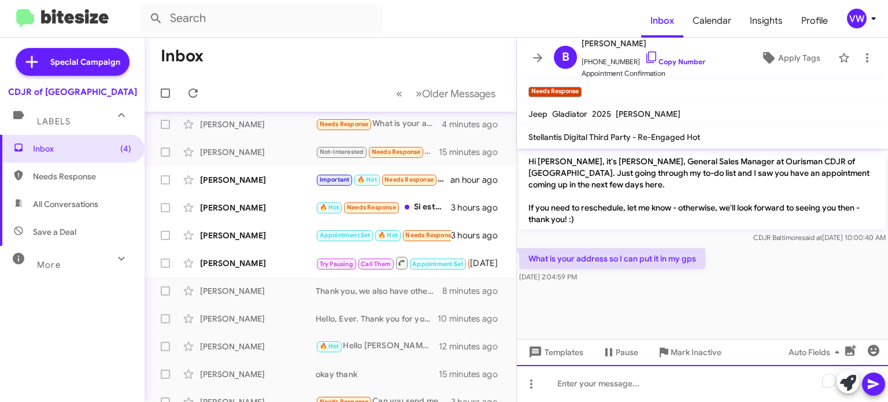
click at [572, 384] on div "To enrich screen reader interactions, please activate Accessibility in Grammarl…" at bounding box center [702, 383] width 371 height 37
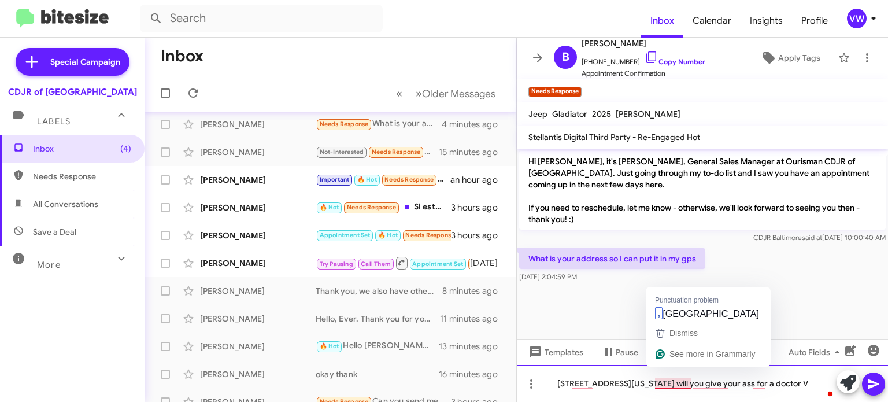
click at [676, 370] on div "[STREET_ADDRESS][US_STATE] will you give your ass for a doctor V" at bounding box center [702, 383] width 371 height 37
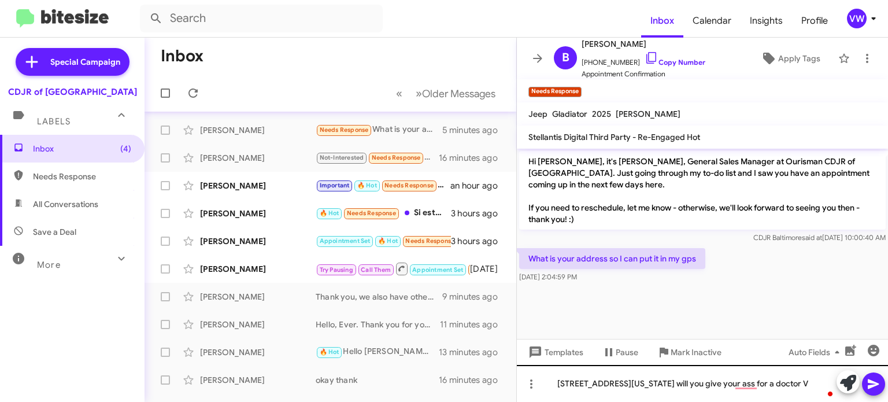
scroll to position [1, 0]
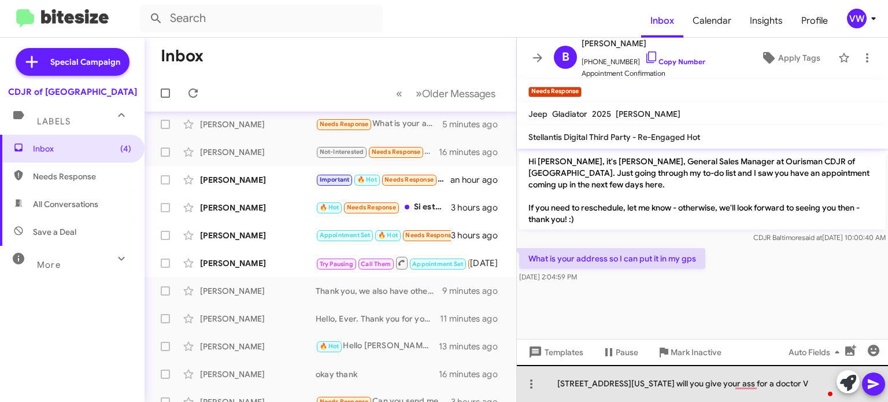
drag, startPoint x: 569, startPoint y: 383, endPoint x: 562, endPoint y: 377, distance: 8.7
click at [569, 381] on div "[STREET_ADDRESS][US_STATE] will you give your ass for a doctor V" at bounding box center [702, 383] width 371 height 37
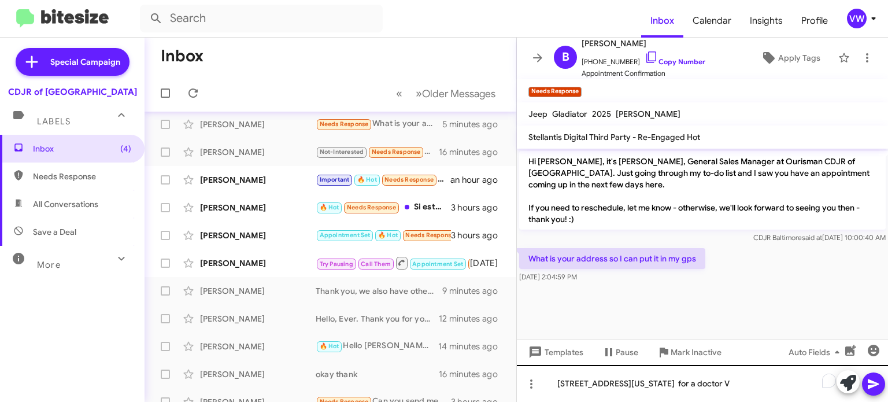
click at [817, 383] on div "124 North Point Boulevard, Baltimore, Maryland 21224 for a doctor V" at bounding box center [702, 383] width 371 height 37
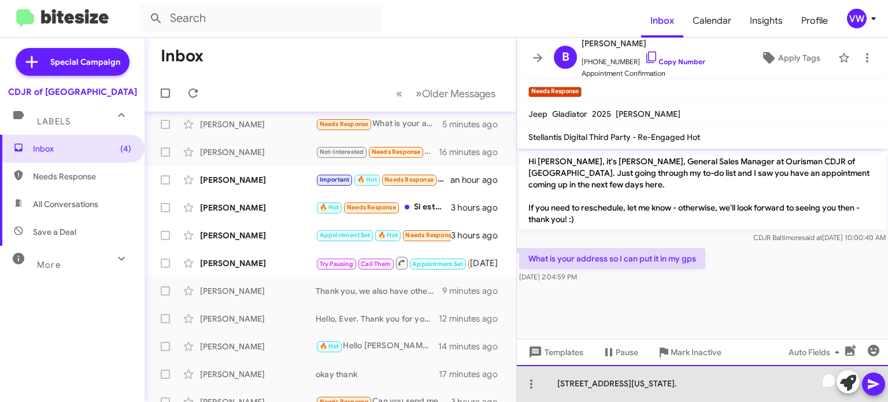
click at [780, 380] on div "124 North Point Boulevard, Baltimore, Maryland 21224." at bounding box center [702, 383] width 371 height 37
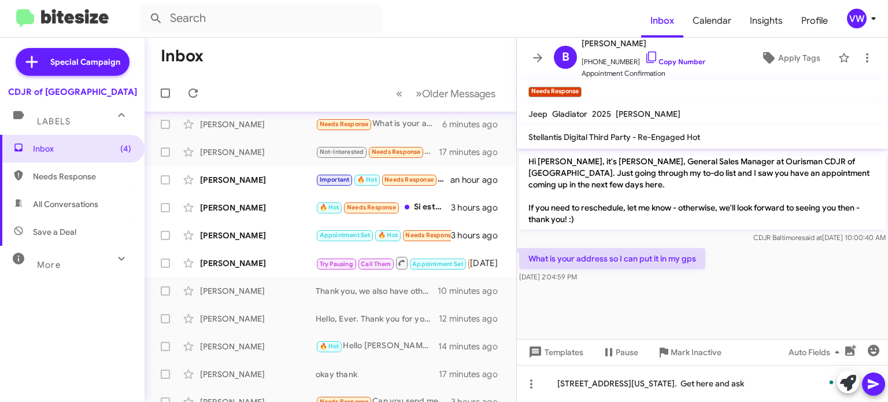
click at [797, 305] on cdk-virtual-scroll-viewport "Hi Bill, it's Vernando Ware, General Sales Manager at Ourisman CDJR of Baltimor…" at bounding box center [702, 244] width 371 height 190
click at [825, 380] on div at bounding box center [830, 382] width 10 height 14
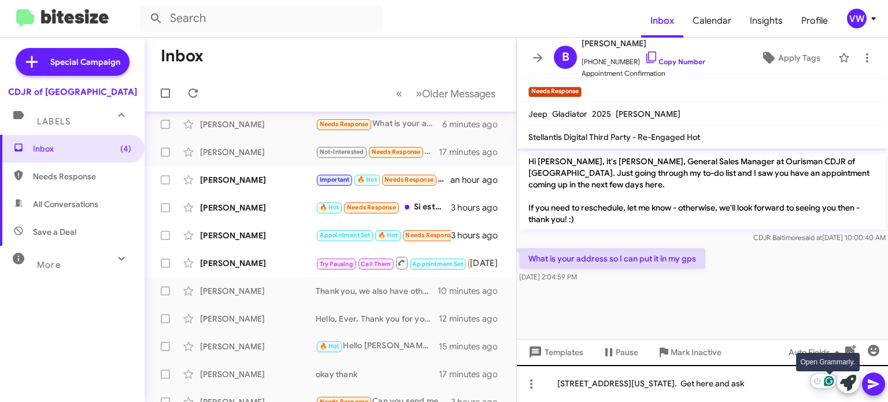
click at [828, 379] on icon "Open Grammarly. 0 Suggestions." at bounding box center [829, 381] width 10 height 10
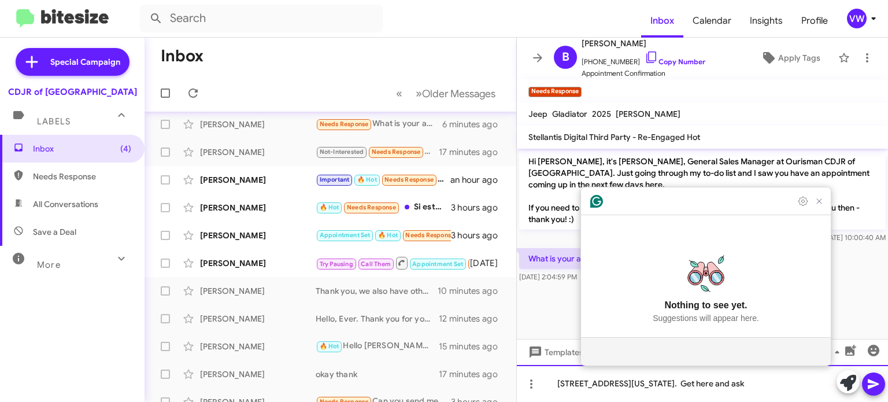
click at [828, 383] on div "124 North Point Boulevard, Baltimore, Maryland 21224. Get here and ask" at bounding box center [702, 383] width 371 height 37
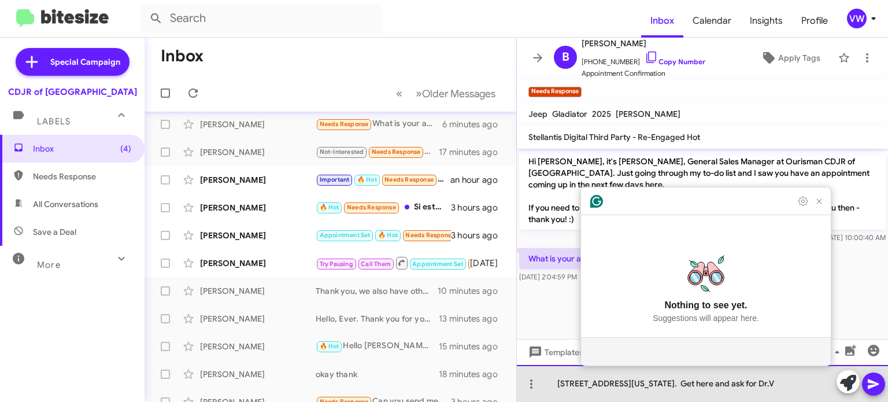
click at [809, 370] on div "124 North Point Boulevard, Baltimore, Maryland 21224. Get here and ask for Dr.V" at bounding box center [702, 383] width 371 height 37
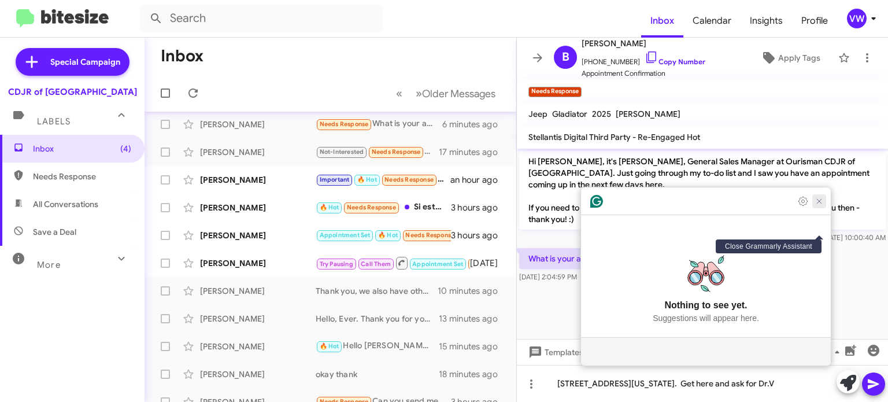
drag, startPoint x: 821, startPoint y: 227, endPoint x: 826, endPoint y: 221, distance: 7.0
click at [823, 206] on icon "Close Grammarly Assistant" at bounding box center [818, 201] width 9 height 9
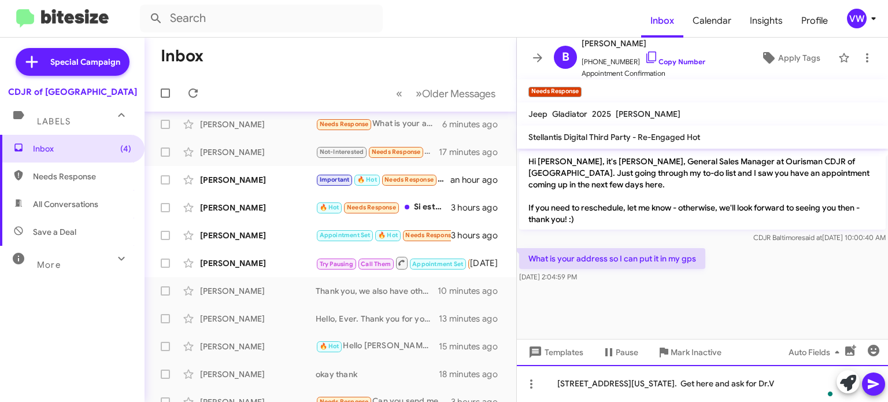
click at [812, 372] on div "124 North Point Boulevard, Baltimore, Maryland 21224. Get here and ask for Dr.V" at bounding box center [702, 383] width 371 height 37
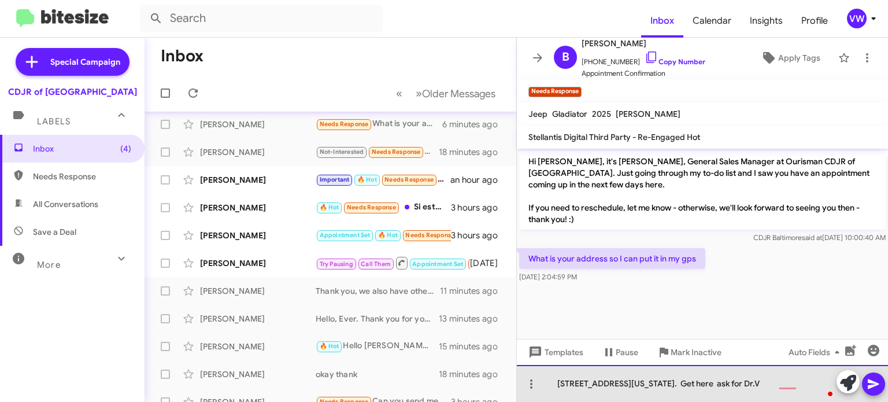
click at [761, 371] on div "124 North Point Boulevard, Baltimore, Maryland 21224. Get here ask for Dr.V" at bounding box center [702, 383] width 371 height 37
click at [827, 371] on div "124 North Point Boulevard, Baltimore, Maryland 21224. Get here ask for Dr.V" at bounding box center [702, 383] width 371 height 37
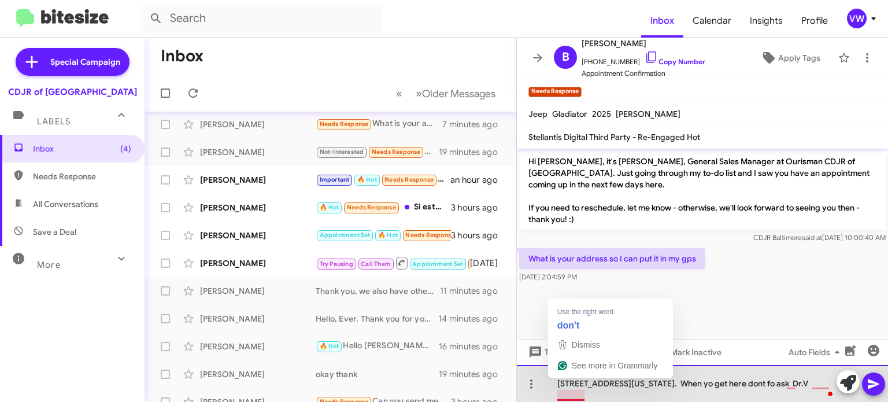
click at [584, 380] on div "124 North Point Boulevard, Baltimore, Maryland 21224. When yo get here dont fo …" at bounding box center [702, 383] width 371 height 37
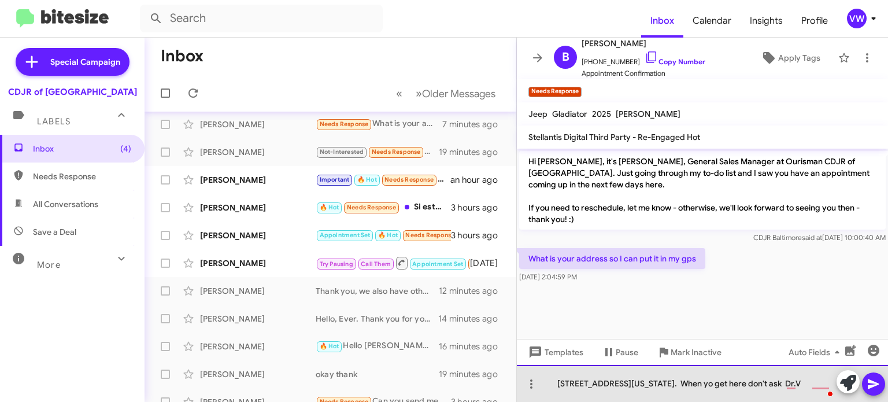
click at [579, 386] on div "124 North Point Boulevard, Baltimore, Maryland 21224. When yo get here don't as…" at bounding box center [702, 383] width 371 height 37
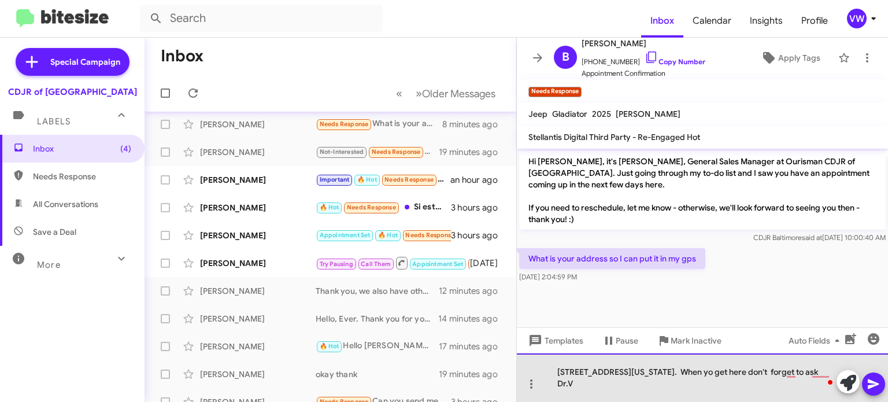
click at [628, 382] on div "124 North Point Boulevard, Baltimore, Maryland 21224. When yo get here don't fo…" at bounding box center [702, 377] width 371 height 49
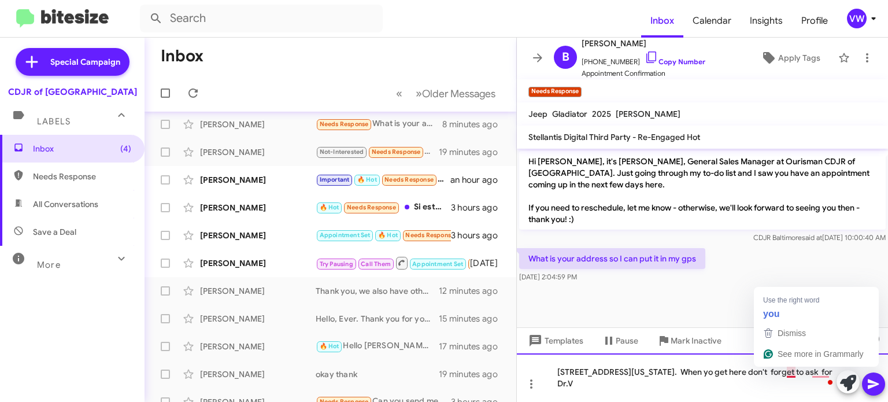
click at [794, 372] on div "124 North Point Boulevard, Baltimore, Maryland 21224. When yo get here don't fo…" at bounding box center [702, 377] width 371 height 49
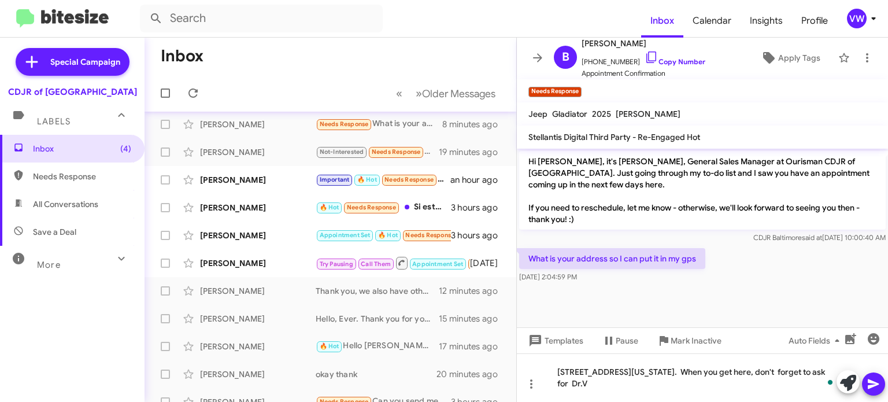
drag, startPoint x: 867, startPoint y: 384, endPoint x: 861, endPoint y: 388, distance: 7.2
click at [866, 392] on span at bounding box center [873, 383] width 14 height 23
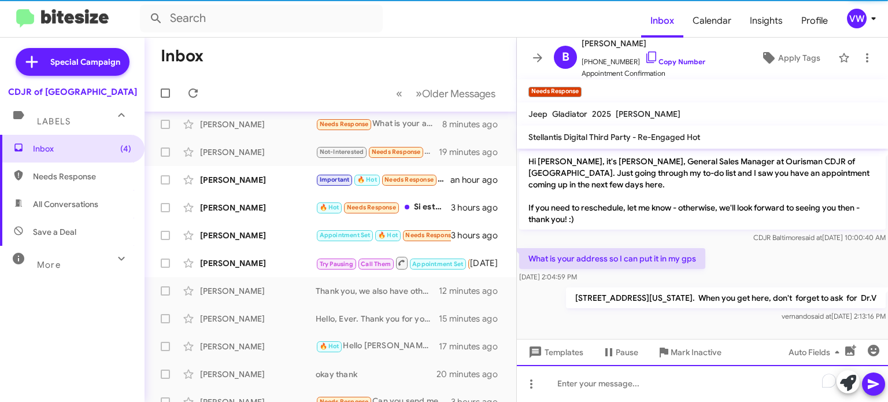
scroll to position [5, 0]
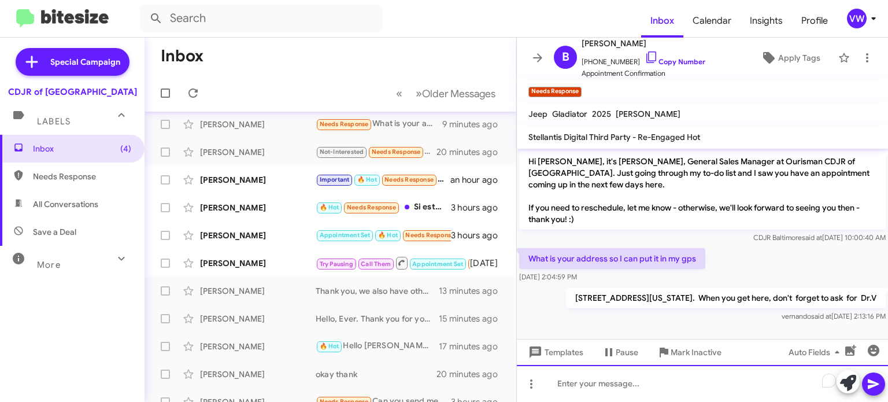
click at [643, 384] on div "To enrich screen reader interactions, please activate Accessibility in Grammarl…" at bounding box center [702, 383] width 371 height 37
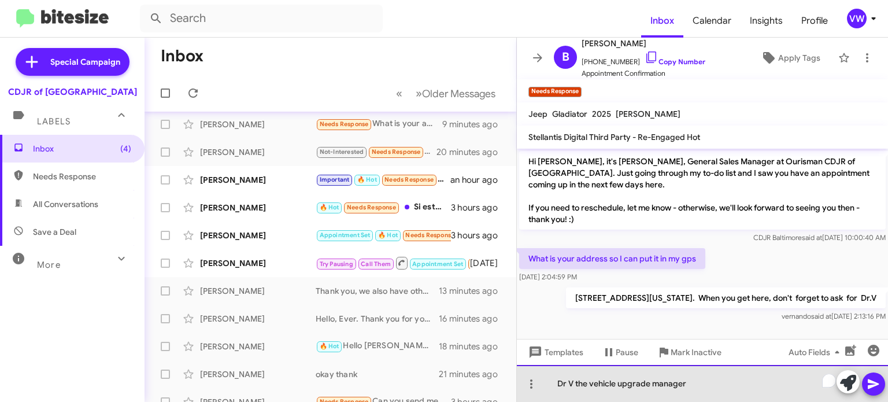
click at [712, 401] on div "Dr V the vehicle upgrade manager" at bounding box center [702, 383] width 371 height 37
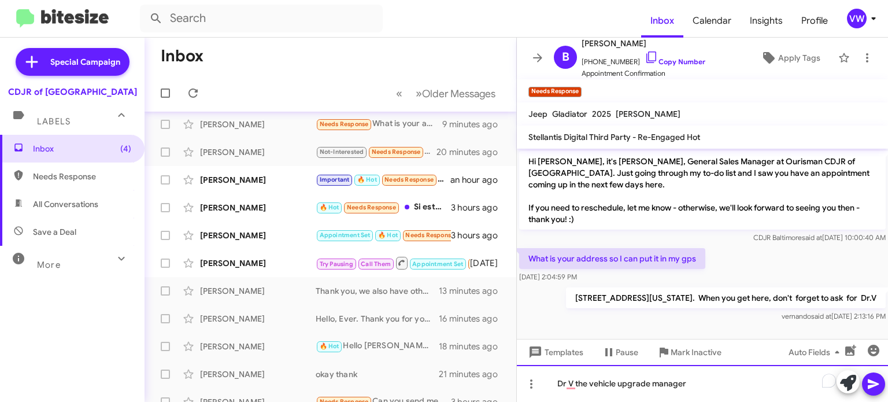
click at [553, 380] on div "Dr V the vehicle upgrade manager" at bounding box center [702, 383] width 371 height 37
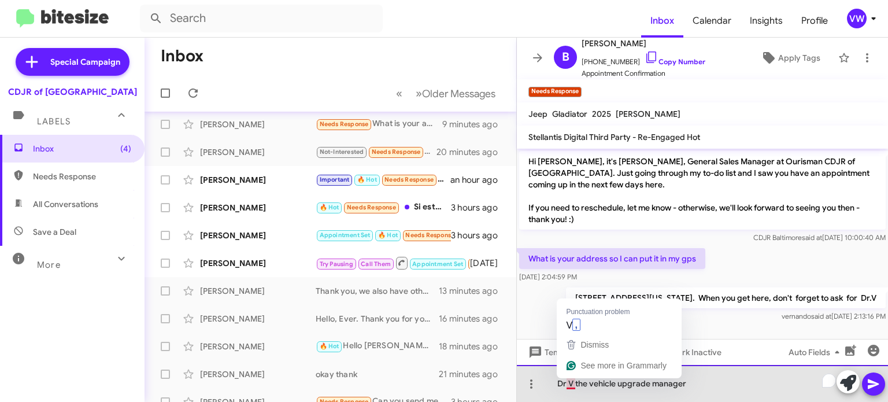
click at [572, 384] on div "Dr V the vehicle upgrade manager" at bounding box center [702, 383] width 371 height 37
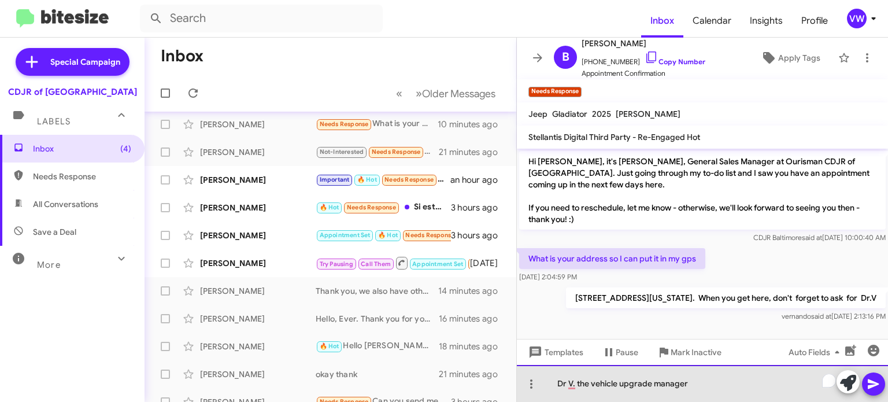
click at [551, 381] on div "Dr V. the vehicle upgrade manager" at bounding box center [702, 383] width 371 height 37
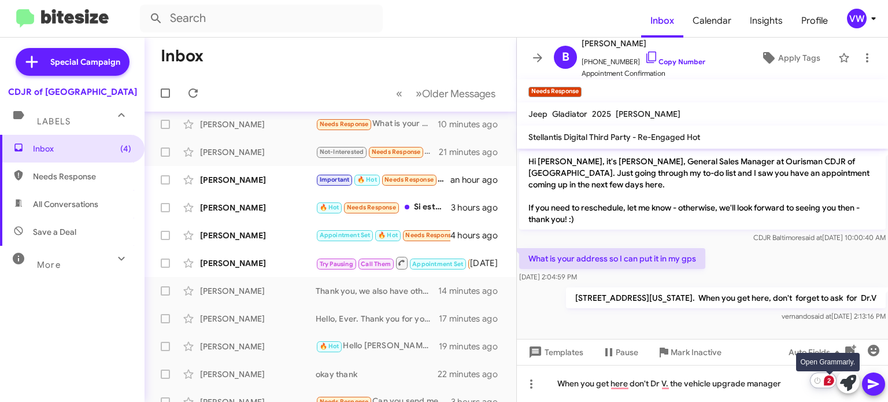
click at [832, 381] on div "2" at bounding box center [829, 380] width 10 height 10
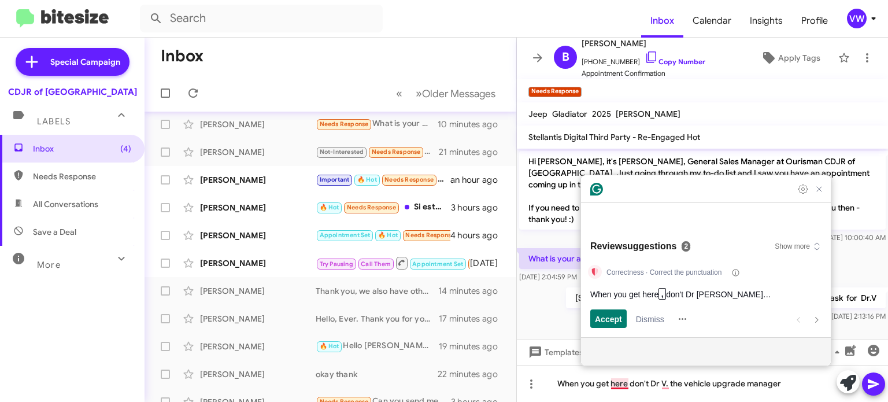
click at [491, 61] on mat-toolbar-row "Inbox" at bounding box center [331, 56] width 372 height 37
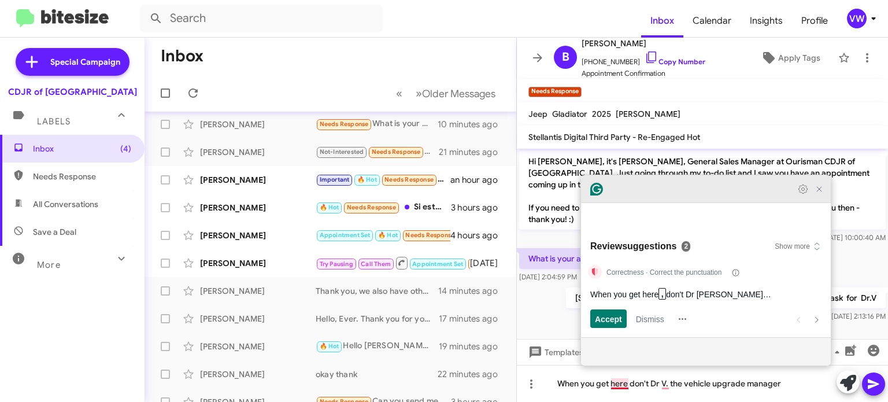
click at [814, 194] on icon "Close Grammarly Assistant" at bounding box center [818, 188] width 9 height 9
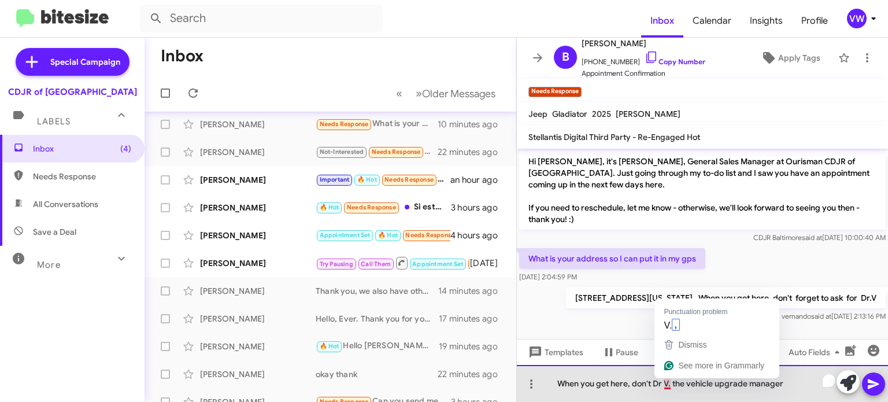
drag, startPoint x: 668, startPoint y: 384, endPoint x: 666, endPoint y: 371, distance: 13.4
click at [668, 383] on div "When you get here, don't Dr V. the vehicle upgrade manager" at bounding box center [702, 383] width 371 height 37
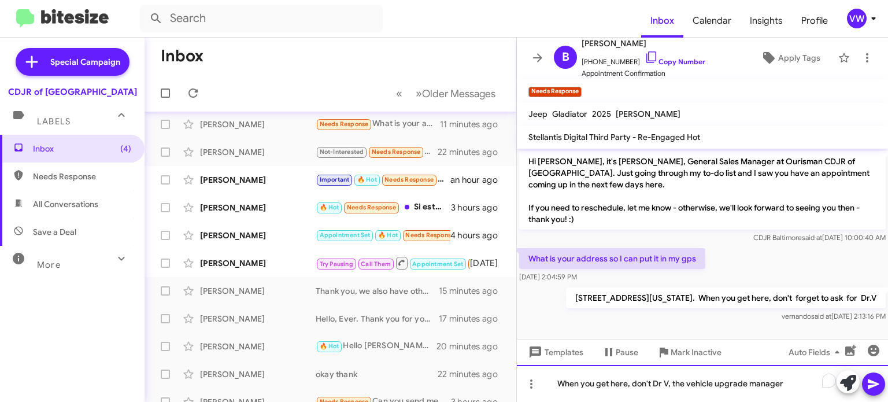
click at [651, 381] on div "When you get here, don't Dr V, the vehicle upgrade manager" at bounding box center [702, 383] width 371 height 37
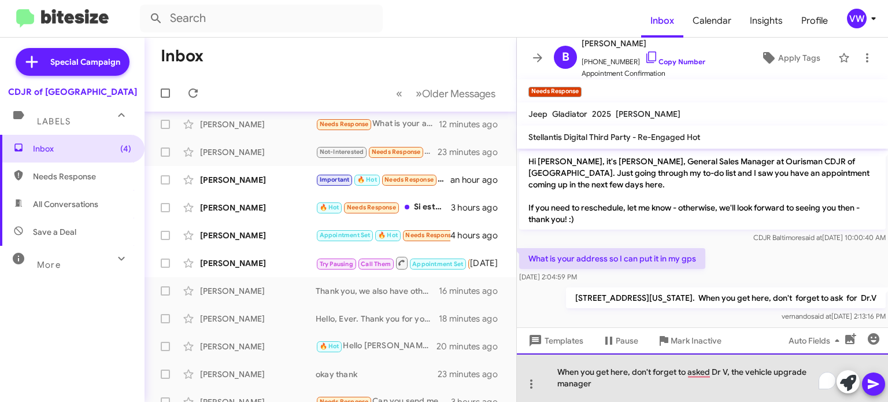
click at [596, 381] on div "When you get here, don't forget to asked Dr V, the vehicle upgrade manager" at bounding box center [702, 377] width 371 height 49
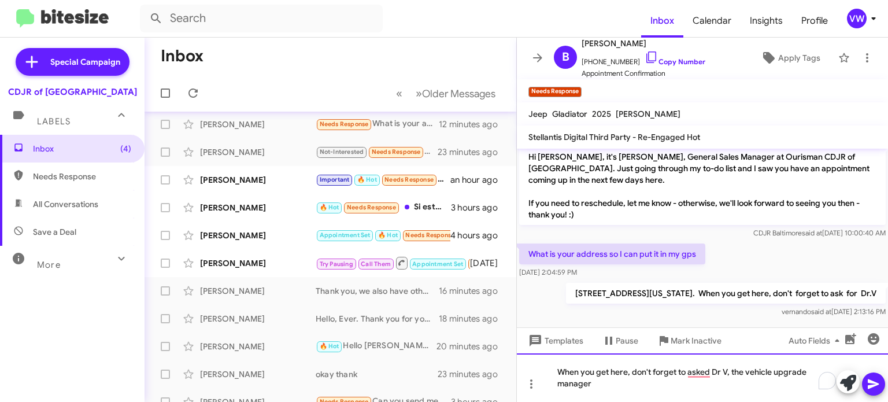
scroll to position [6, 0]
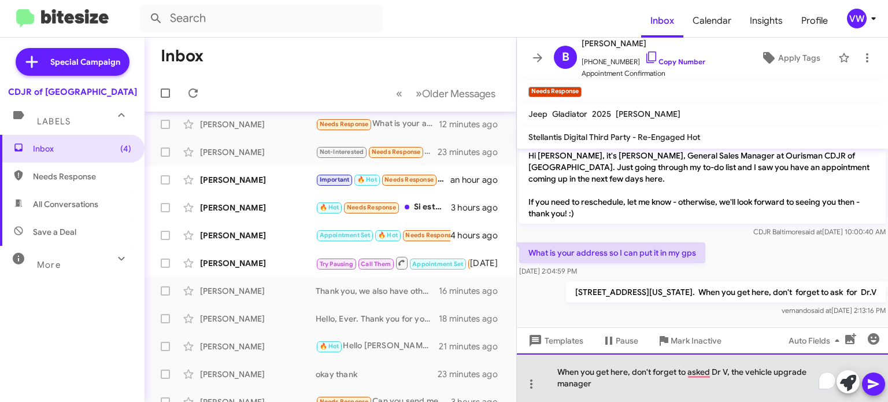
drag, startPoint x: 634, startPoint y: 373, endPoint x: 639, endPoint y: 369, distance: 6.5
click at [636, 374] on div "When you get here, don't forget to asked Dr V, the vehicle upgrade manager" at bounding box center [702, 377] width 371 height 49
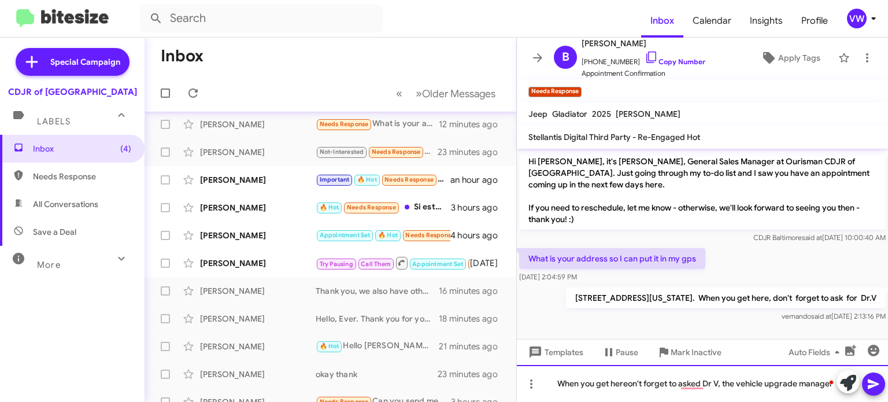
scroll to position [5, 0]
click at [769, 383] on div "on't forget to asked Dr V, the vehicle upgrade manager" at bounding box center [702, 383] width 371 height 37
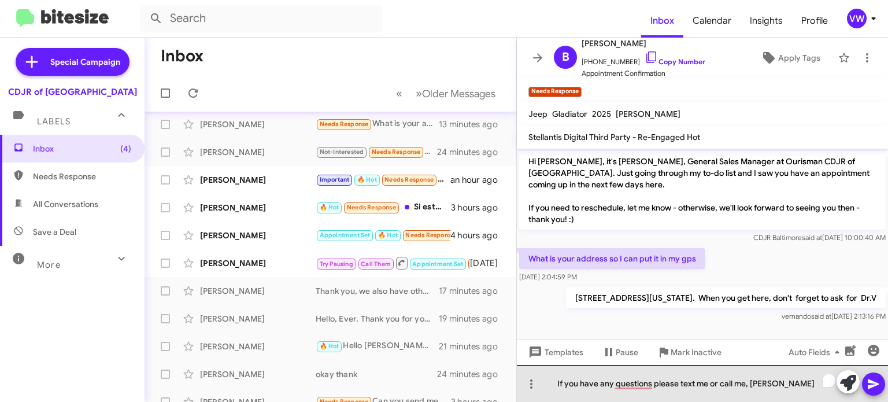
click at [806, 389] on div "If you have any questions please text me or call me, Fernando" at bounding box center [702, 383] width 371 height 37
click at [755, 384] on div "If you have any questions please text me or call me, Fernando" at bounding box center [702, 383] width 371 height 37
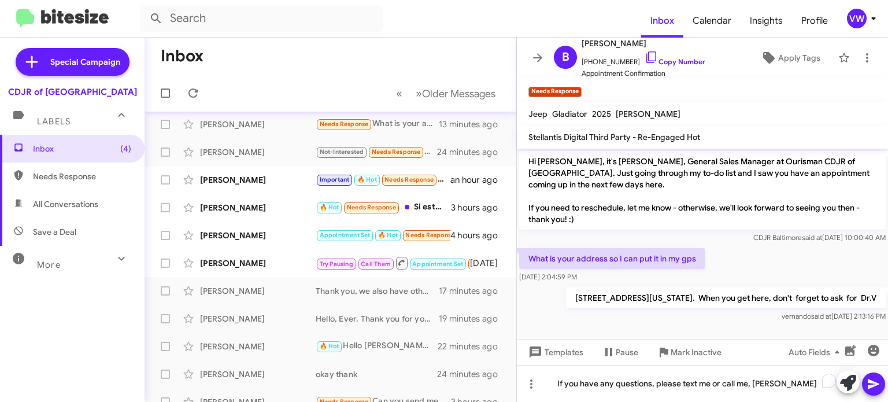
click at [821, 386] on div at bounding box center [828, 380] width 16 height 19
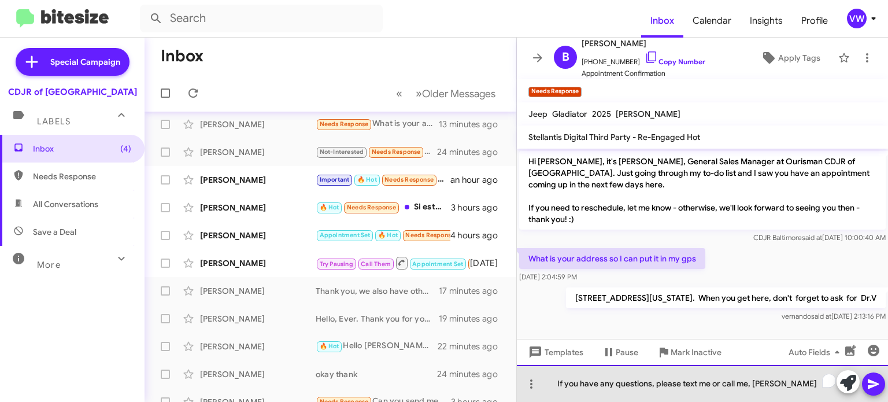
click at [800, 377] on div "If you have any questions, please text me or call me, Vernando" at bounding box center [702, 383] width 371 height 37
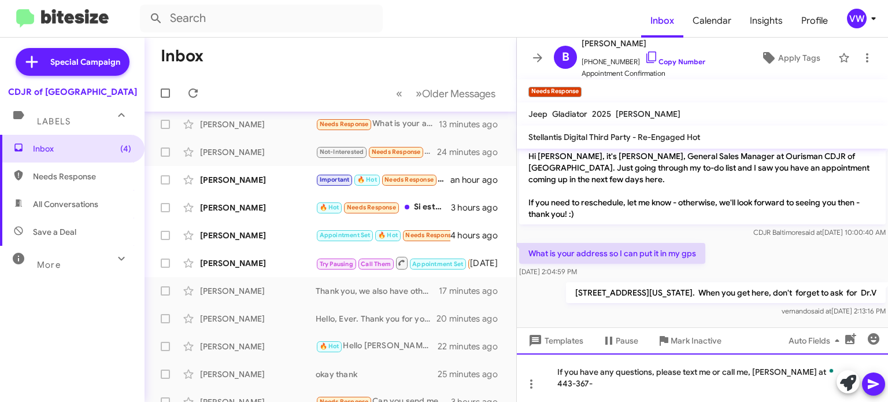
scroll to position [6, 0]
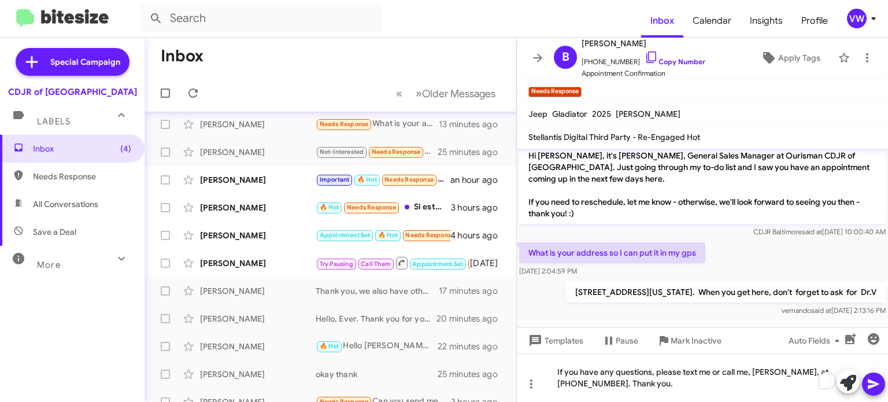
click at [879, 386] on icon at bounding box center [873, 384] width 14 height 14
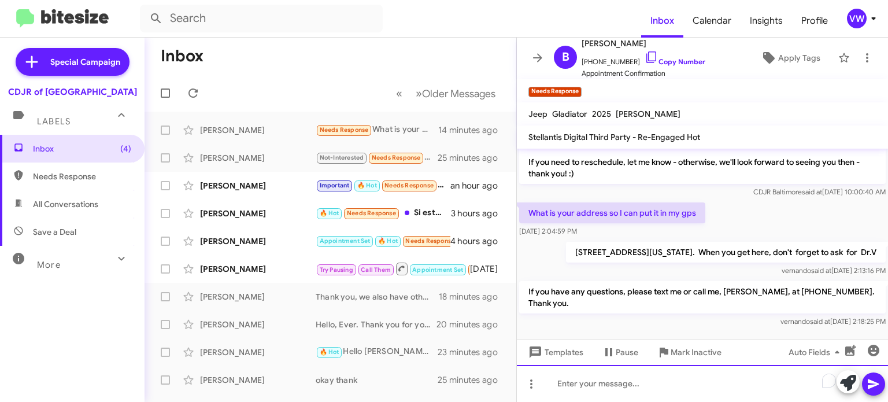
scroll to position [47, 0]
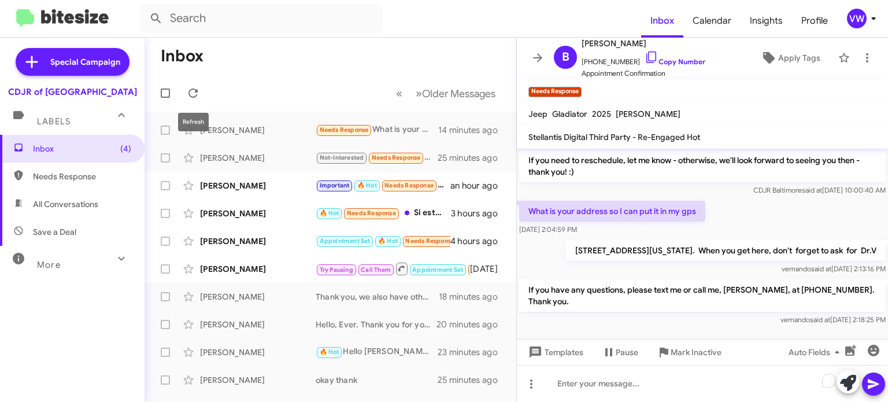
click at [197, 80] on mat-toolbar-row "« Previous » Next Older Messages" at bounding box center [331, 93] width 372 height 37
drag, startPoint x: 171, startPoint y: 109, endPoint x: 205, endPoint y: 73, distance: 49.5
click at [179, 97] on mat-toolbar-row "« Previous » Next Older Messages" at bounding box center [331, 93] width 372 height 37
click at [190, 89] on icon at bounding box center [193, 93] width 14 height 14
click at [180, 100] on mat-toolbar-row "« Previous » Next Older Messages" at bounding box center [331, 93] width 372 height 37
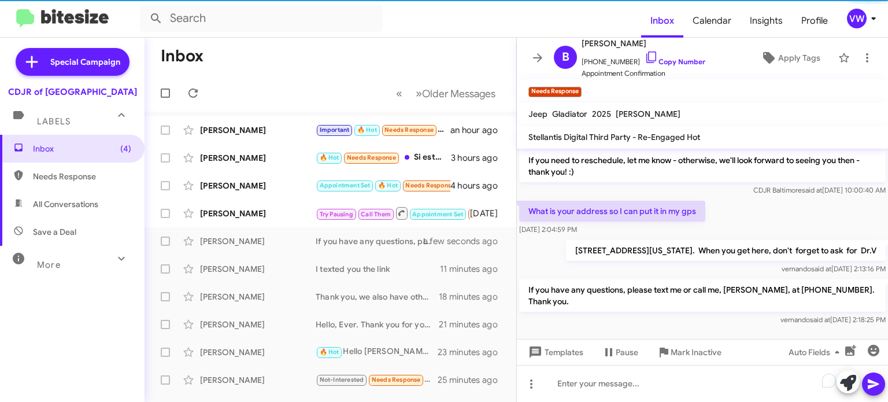
click at [177, 99] on div at bounding box center [168, 93] width 28 height 23
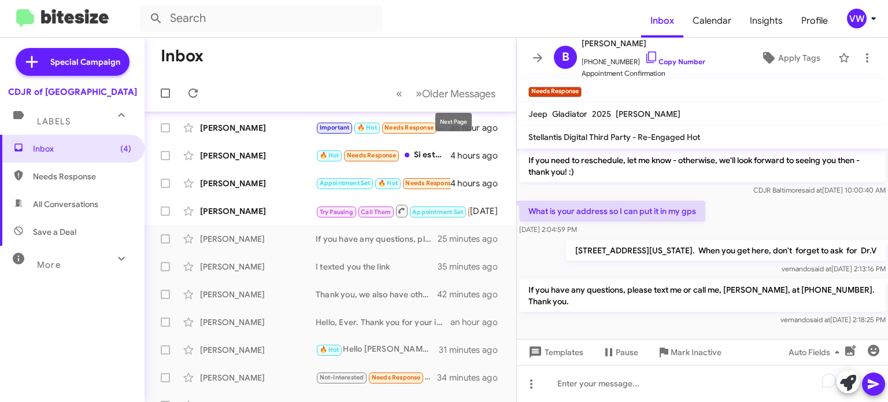
scroll to position [0, 0]
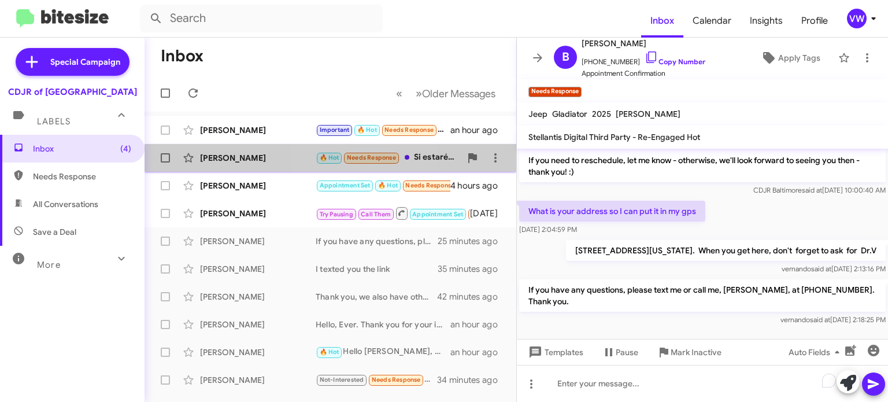
click at [367, 157] on span "Needs Response" at bounding box center [371, 158] width 49 height 8
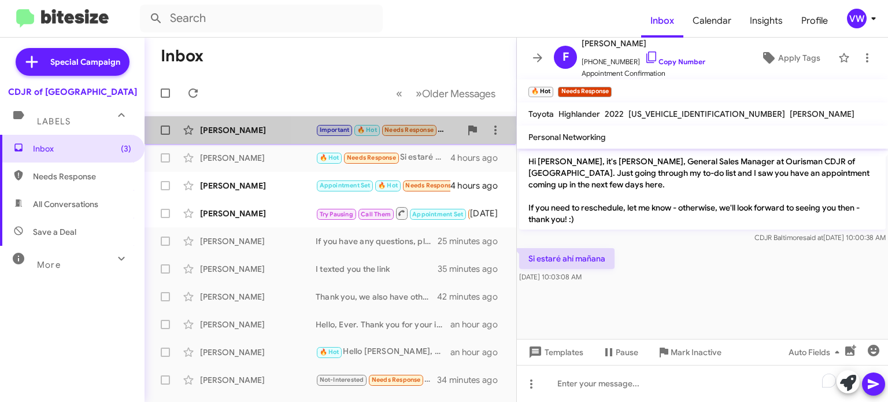
click at [406, 135] on span "Important 🔥 Hot Needs Response" at bounding box center [377, 129] width 122 height 13
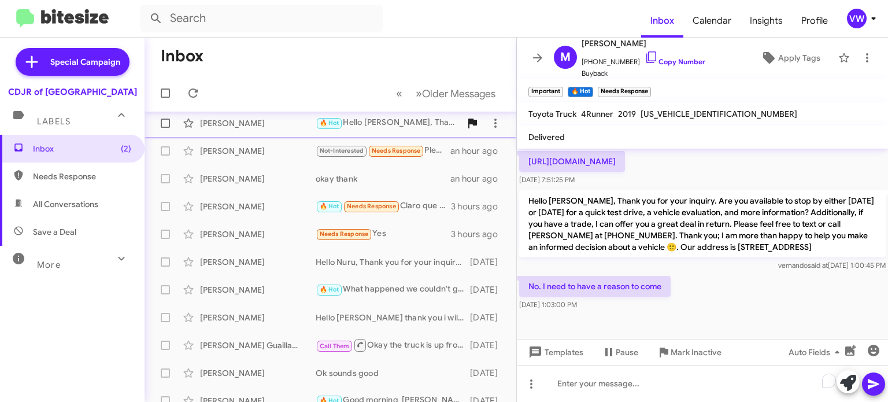
scroll to position [180, 0]
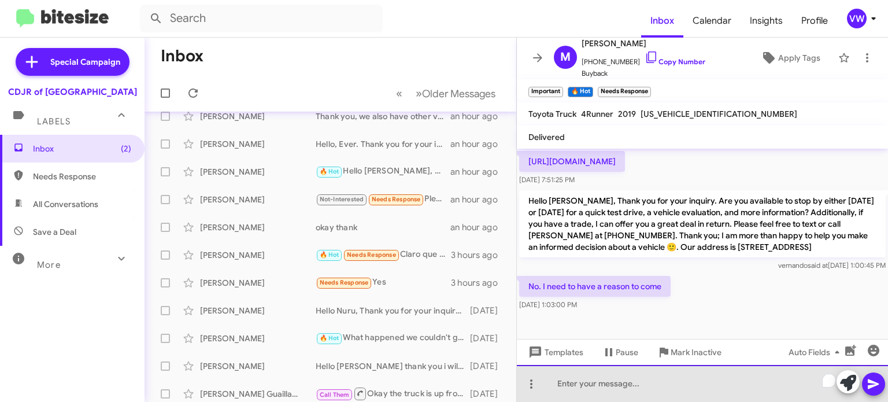
click at [648, 386] on div "To enrich screen reader interactions, please activate Accessibility in Grammarl…" at bounding box center [702, 383] width 371 height 37
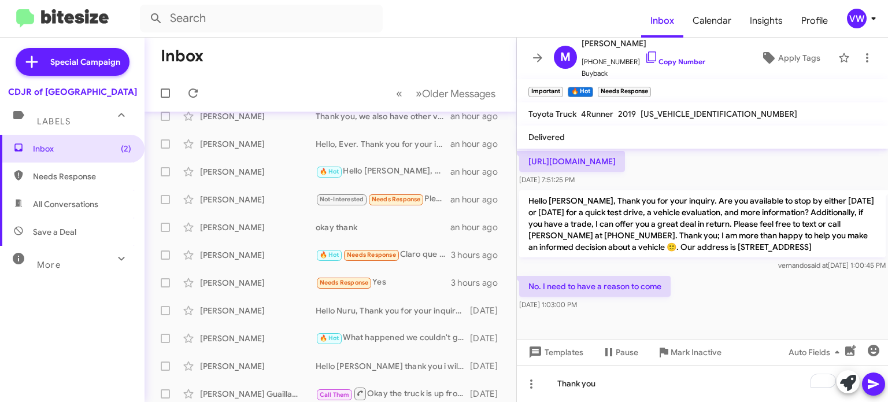
click at [875, 384] on icon at bounding box center [873, 384] width 11 height 10
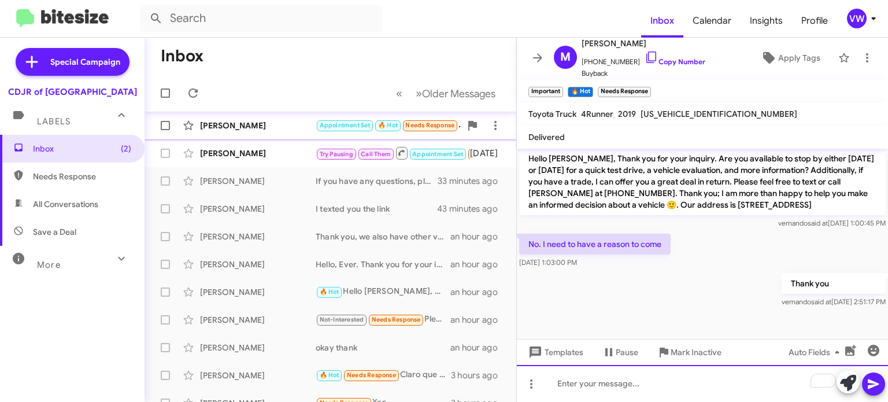
scroll to position [0, 0]
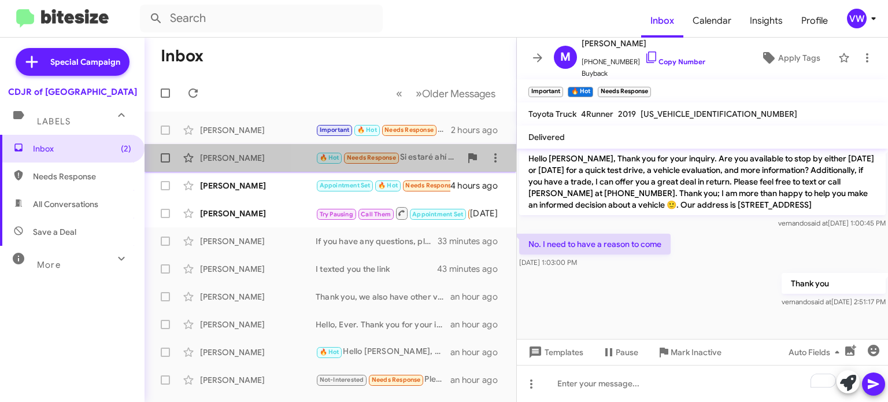
click at [396, 155] on span "Needs Response" at bounding box center [371, 158] width 49 height 8
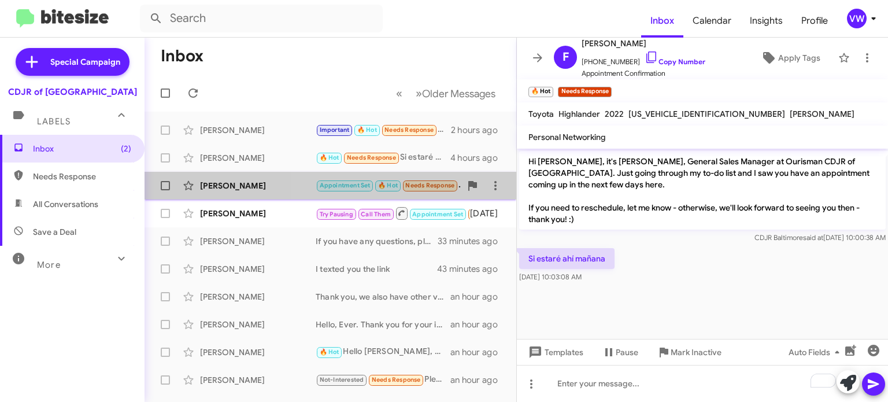
click at [419, 180] on small "Needs Response" at bounding box center [430, 185] width 54 height 11
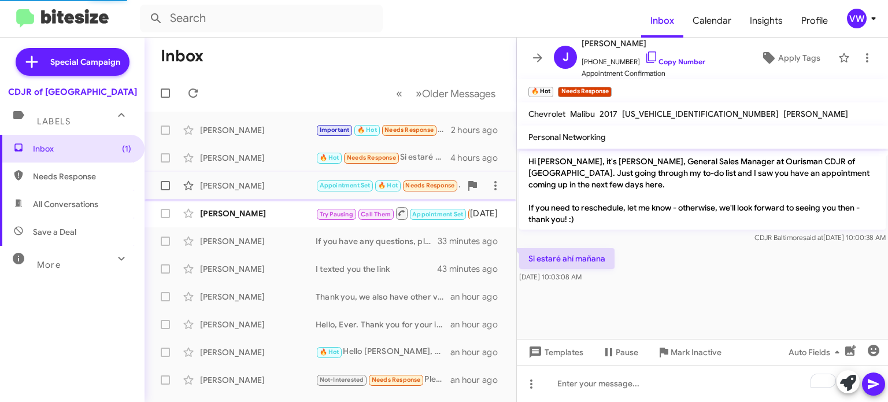
scroll to position [322, 0]
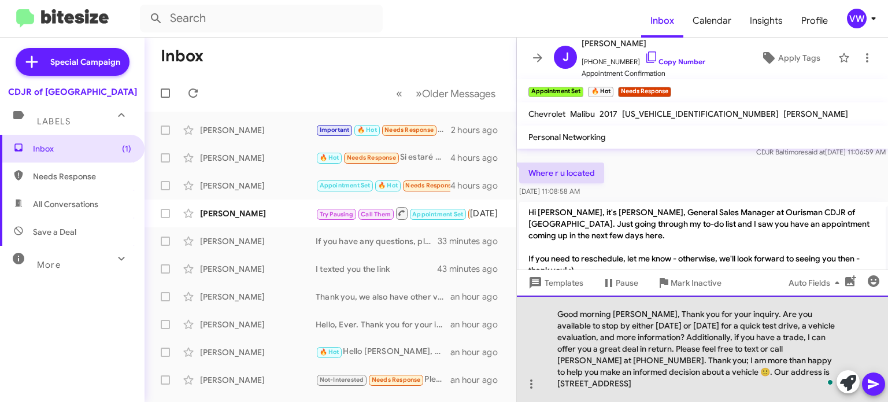
click at [635, 313] on div "Good morning [PERSON_NAME], Thank you for your inquiry. Are you available to st…" at bounding box center [702, 348] width 371 height 106
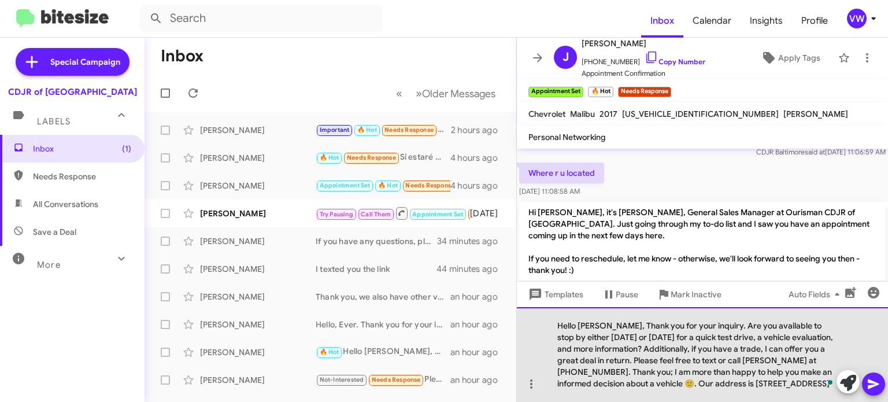
click at [811, 381] on div "Hello Joseph, Thank you for your inquiry. Are you available to stop by either t…" at bounding box center [702, 354] width 371 height 95
click at [828, 372] on div "Hello Joseph, Thank you for your inquiry. Are you available to stop by either t…" at bounding box center [702, 354] width 371 height 95
drag, startPoint x: 556, startPoint y: 314, endPoint x: 794, endPoint y: 375, distance: 245.2
click at [777, 383] on div "Hello Joseph, Thank you for your inquiry. Are you available to stop by either t…" at bounding box center [702, 354] width 371 height 95
copy div "Hello Joseph, Thank you for your inquiry. Are you available to stop by either t…"
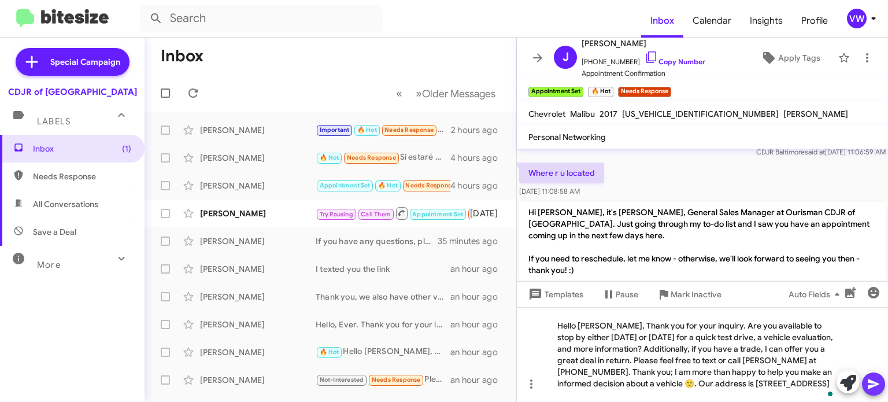
click at [880, 390] on button at bounding box center [873, 383] width 23 height 23
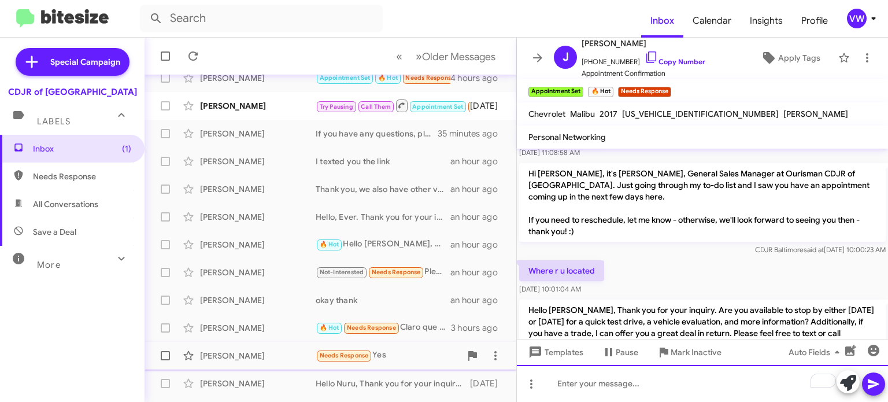
scroll to position [120, 0]
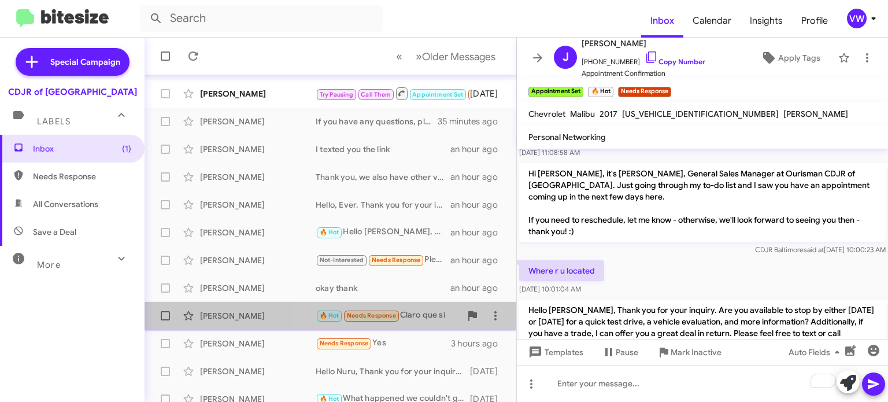
click at [378, 315] on span "Needs Response" at bounding box center [371, 316] width 49 height 8
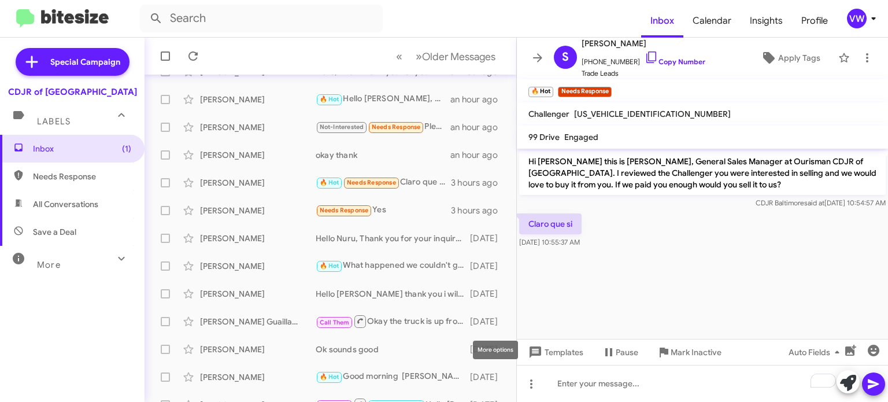
scroll to position [269, 0]
